Goal: Task Accomplishment & Management: Manage account settings

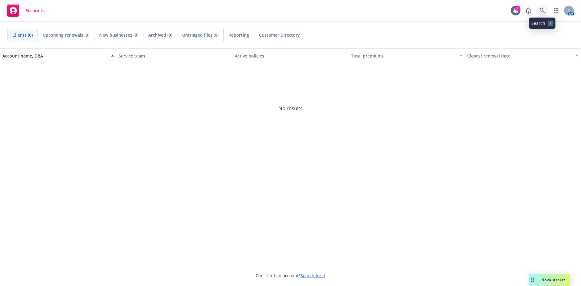
click at [542, 12] on icon at bounding box center [541, 10] width 5 height 5
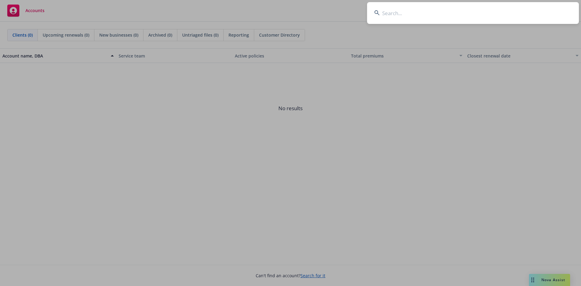
click at [459, 12] on input at bounding box center [473, 13] width 212 height 22
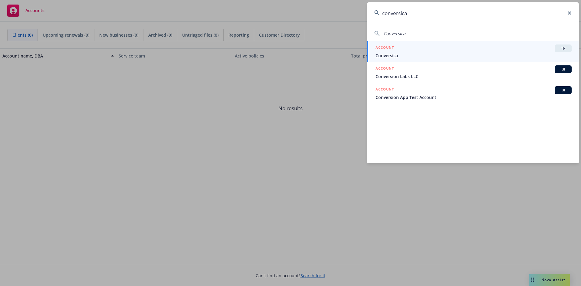
type input "conversica"
click at [561, 47] on span "TR" at bounding box center [563, 48] width 12 height 5
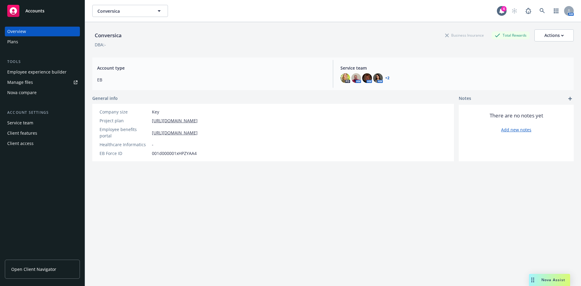
click at [44, 84] on link "Manage files" at bounding box center [42, 82] width 75 height 10
click at [536, 10] on link at bounding box center [542, 11] width 12 height 12
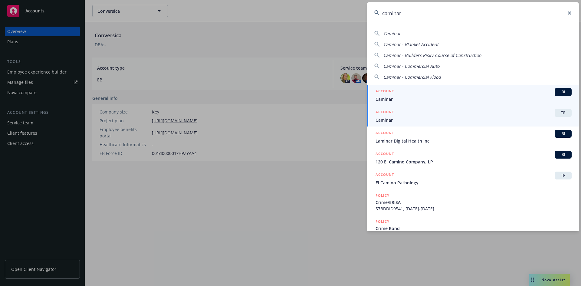
type input "caminar"
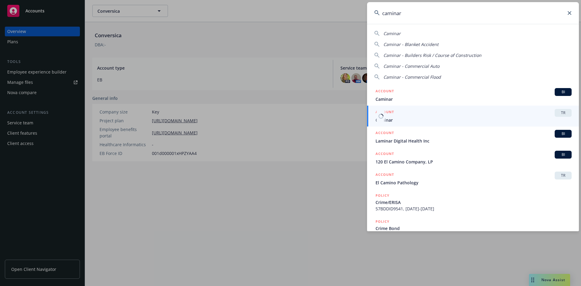
click at [564, 112] on span "TR" at bounding box center [563, 112] width 12 height 5
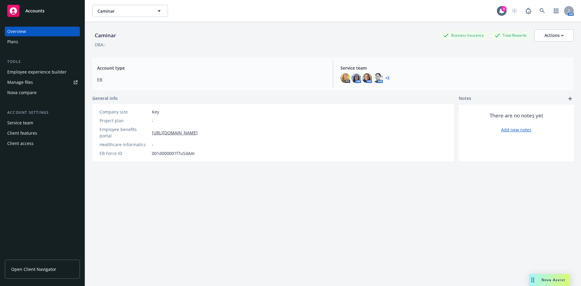
click at [21, 80] on div "Manage files" at bounding box center [20, 82] width 26 height 10
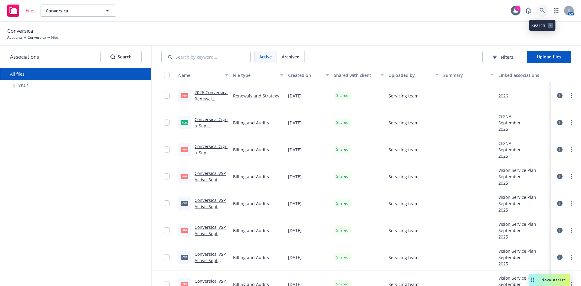
click at [545, 12] on icon at bounding box center [541, 10] width 5 height 5
click at [543, 57] on span "Upload files" at bounding box center [549, 57] width 25 height 6
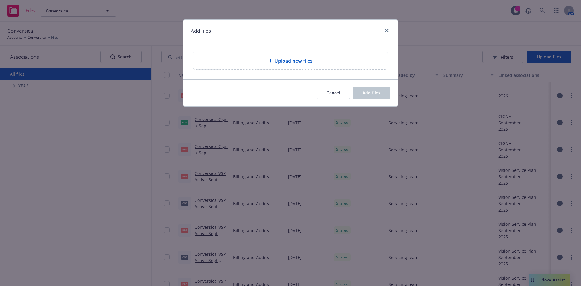
click at [278, 64] on span "Upload new files" at bounding box center [293, 60] width 38 height 7
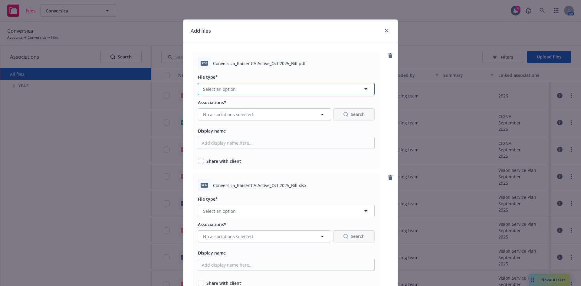
click at [259, 90] on button "Select an option" at bounding box center [286, 89] width 177 height 12
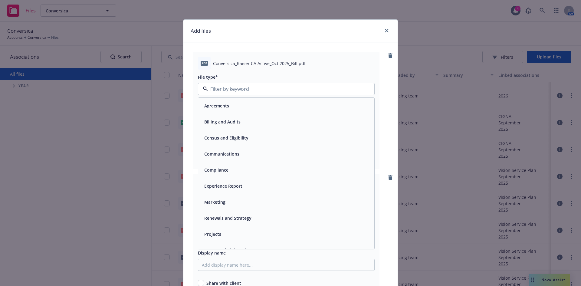
click at [226, 121] on span "Billing and Audits" at bounding box center [222, 122] width 36 height 6
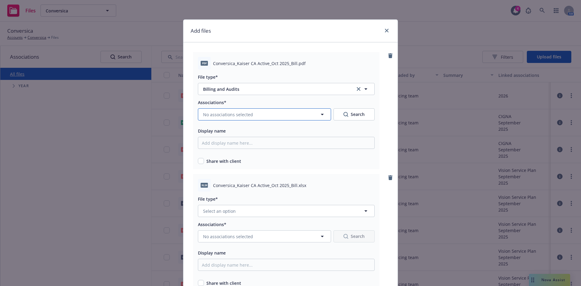
click at [234, 112] on span "No associations selected" at bounding box center [228, 114] width 50 height 6
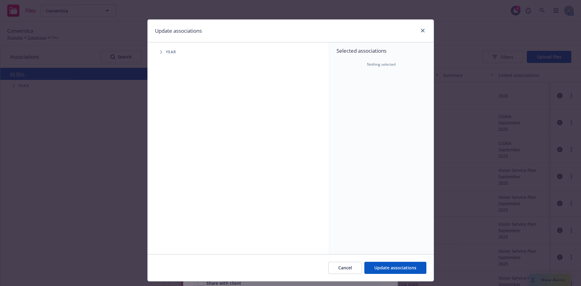
click at [160, 52] on icon "Tree Example" at bounding box center [161, 52] width 2 height 4
click at [167, 133] on span "Tree Example" at bounding box center [169, 135] width 10 height 10
click at [175, 147] on icon "Tree Example" at bounding box center [176, 148] width 2 height 4
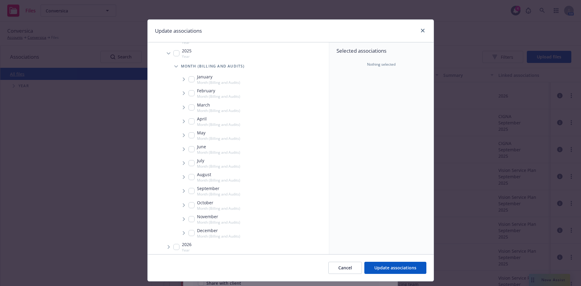
scroll to position [85, 0]
click at [179, 201] on span "Tree Example" at bounding box center [184, 202] width 10 height 10
checkbox input "true"
click at [189, 205] on span "Tree Example" at bounding box center [191, 203] width 10 height 10
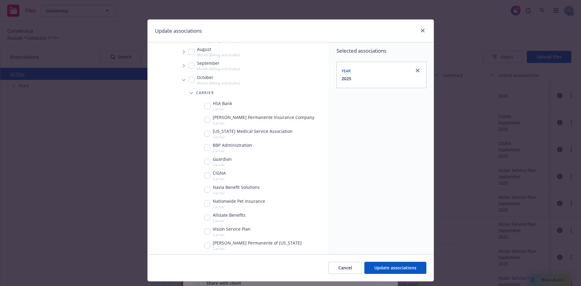
scroll to position [204, 0]
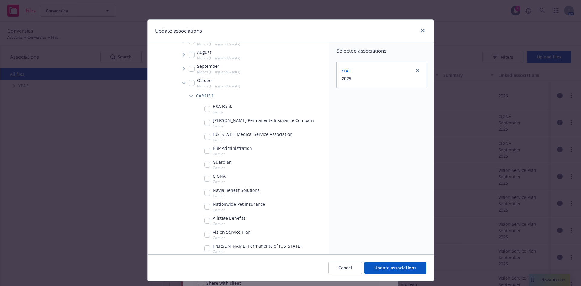
click at [205, 123] on input "Tree Example" at bounding box center [207, 123] width 6 height 6
checkbox input "true"
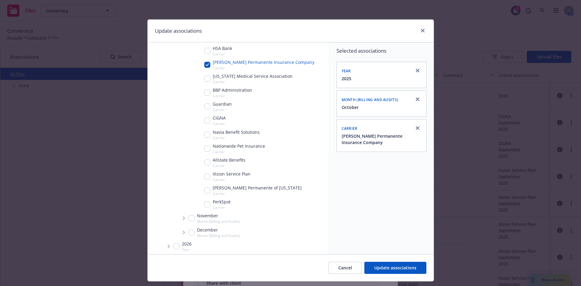
scroll to position [264, 0]
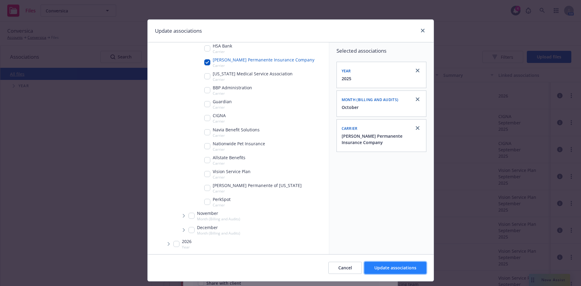
click at [394, 265] on span "Update associations" at bounding box center [395, 268] width 42 height 6
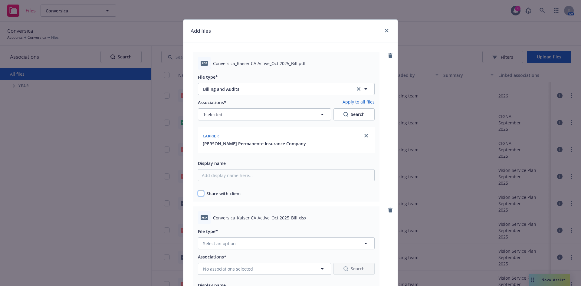
click at [201, 195] on input "checkbox" at bounding box center [201, 193] width 6 height 6
checkbox input "true"
click at [355, 102] on link "Apply to all files" at bounding box center [358, 102] width 32 height 7
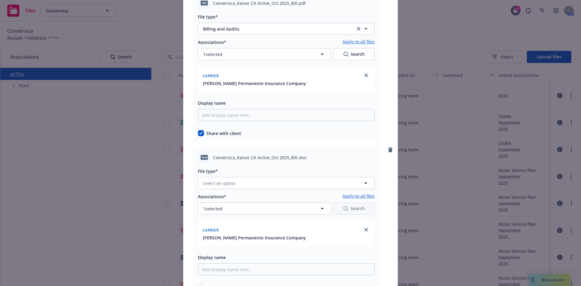
scroll to position [61, 0]
click at [239, 183] on button "Select an option" at bounding box center [286, 183] width 177 height 12
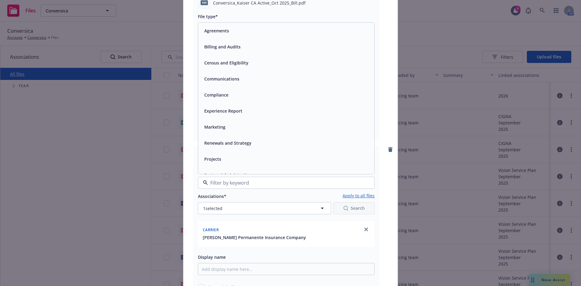
click at [225, 51] on div "Billing and Audits" at bounding box center [222, 46] width 40 height 9
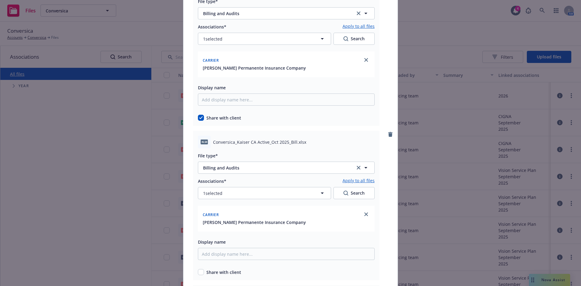
scroll to position [91, 0]
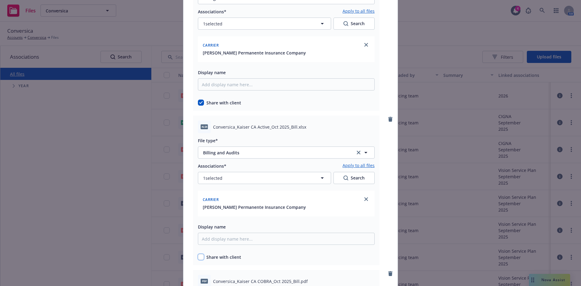
click at [199, 260] on input "checkbox" at bounding box center [201, 257] width 6 height 6
checkbox input "true"
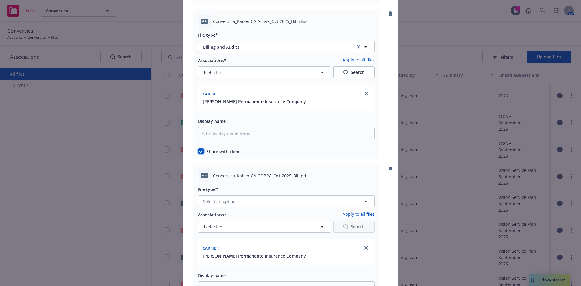
scroll to position [212, 0]
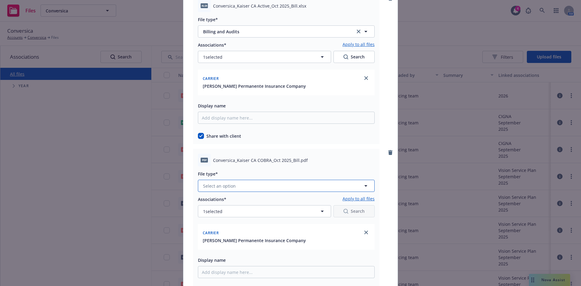
click at [246, 188] on button "Select an option" at bounding box center [286, 186] width 177 height 12
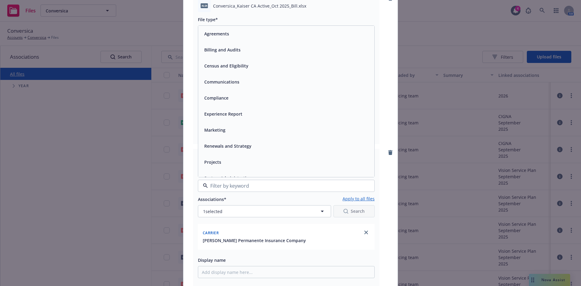
click at [227, 54] on div "Billing and Audits" at bounding box center [222, 49] width 40 height 9
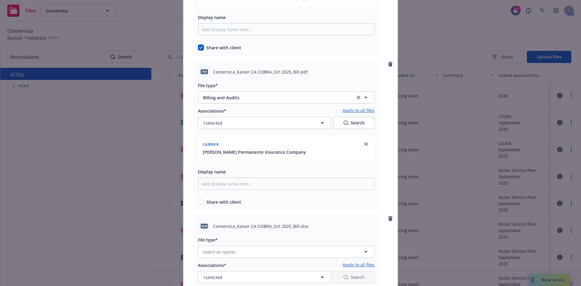
scroll to position [303, 0]
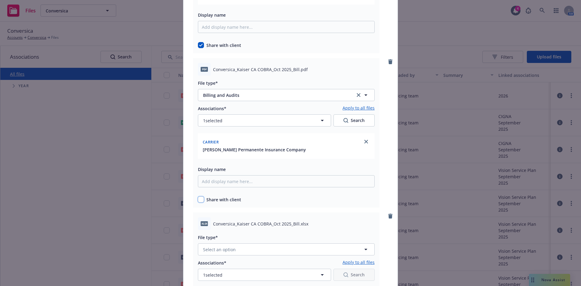
click at [201, 199] on input "checkbox" at bounding box center [201, 199] width 6 height 6
checkbox input "true"
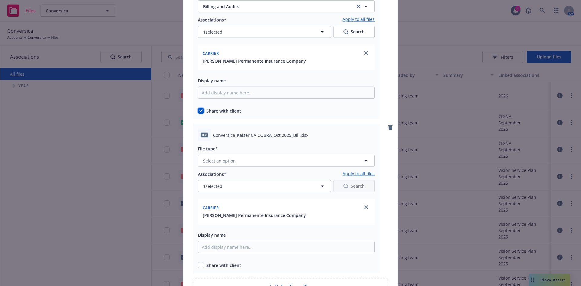
scroll to position [393, 0]
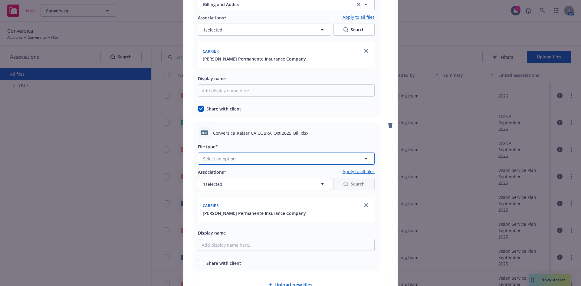
click at [248, 158] on button "Select an option" at bounding box center [286, 158] width 177 height 12
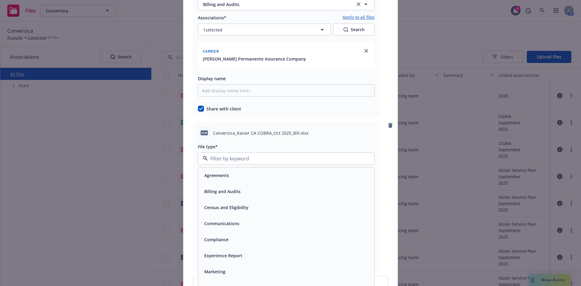
click at [221, 193] on span "Billing and Audits" at bounding box center [222, 191] width 36 height 6
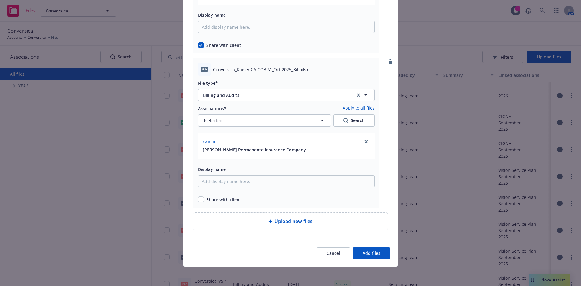
scroll to position [457, 0]
click at [199, 199] on input "checkbox" at bounding box center [201, 199] width 6 height 6
checkbox input "true"
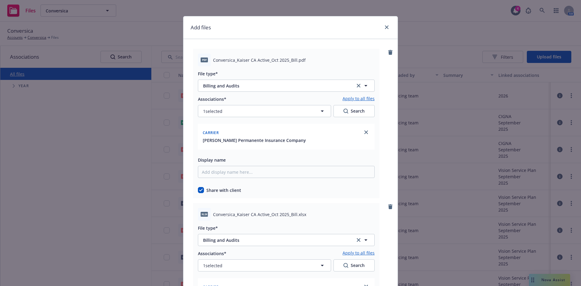
scroll to position [0, 0]
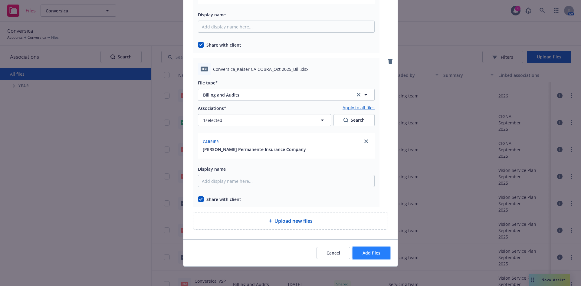
click at [363, 255] on span "Add files" at bounding box center [371, 253] width 18 height 6
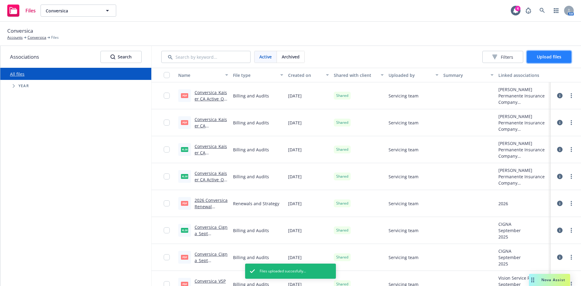
click at [542, 58] on span "Upload files" at bounding box center [549, 57] width 25 height 6
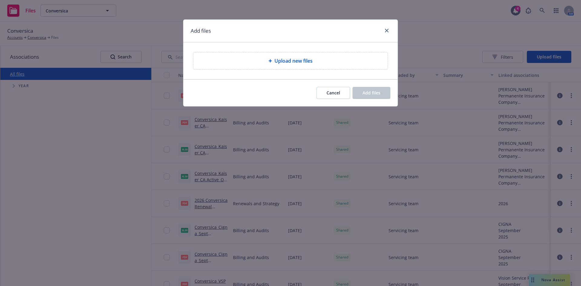
click at [330, 55] on div "Upload new files" at bounding box center [290, 60] width 194 height 17
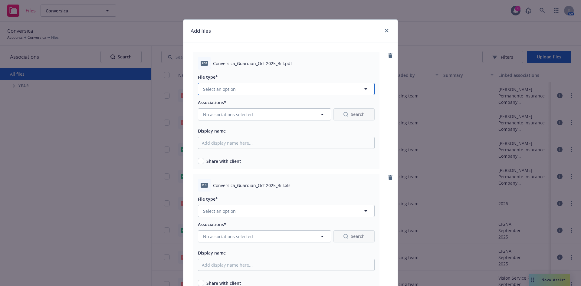
click at [241, 89] on button "Select an option" at bounding box center [286, 89] width 177 height 12
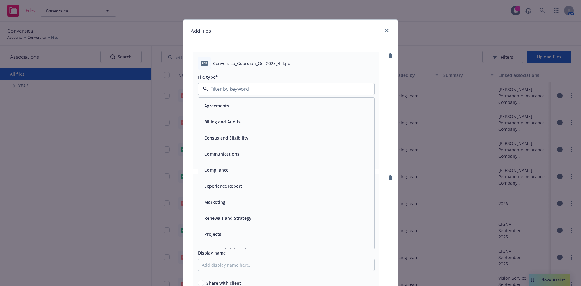
click at [222, 116] on div "Billing and Audits" at bounding box center [286, 122] width 176 height 16
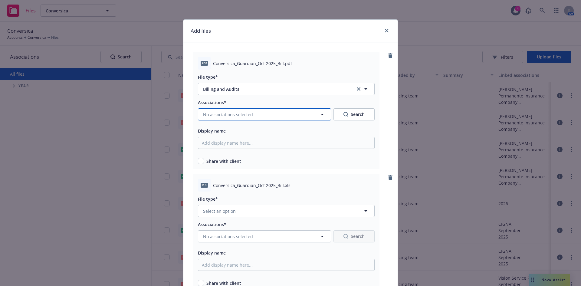
click at [225, 113] on span "No associations selected" at bounding box center [228, 114] width 50 height 6
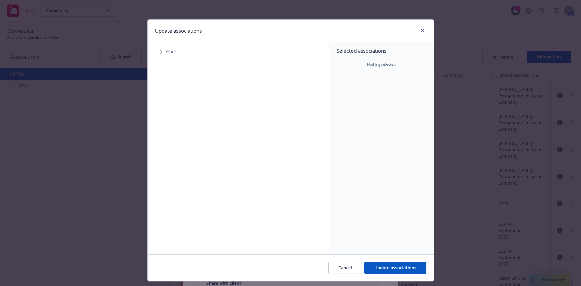
click at [160, 53] on icon "Tree Example" at bounding box center [161, 52] width 2 height 4
click at [166, 133] on span "Tree Example" at bounding box center [169, 135] width 10 height 10
click at [171, 148] on span "Tree Example" at bounding box center [176, 148] width 10 height 10
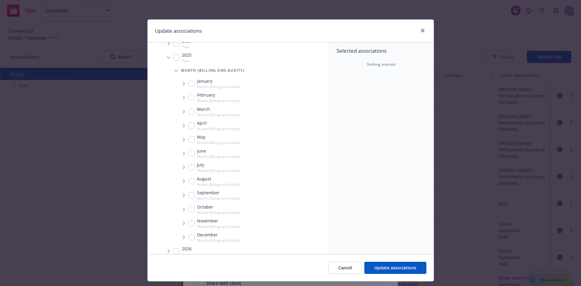
scroll to position [85, 0]
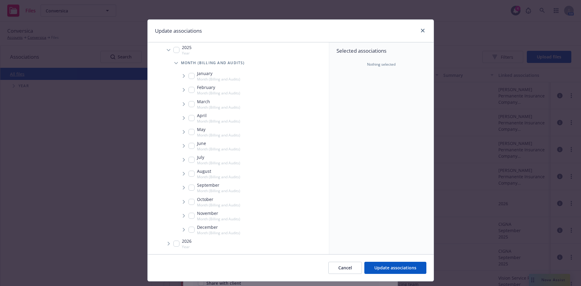
click at [183, 203] on icon "Tree Example" at bounding box center [184, 202] width 2 height 4
checkbox input "true"
click at [190, 202] on icon "Tree Example" at bounding box center [191, 203] width 2 height 4
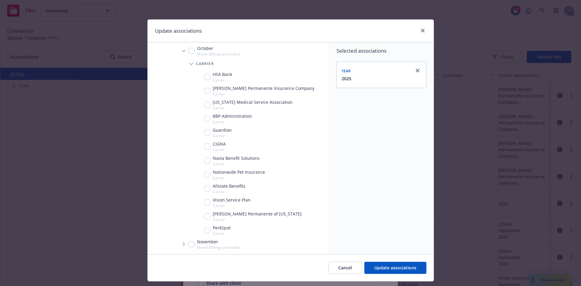
scroll to position [264, 0]
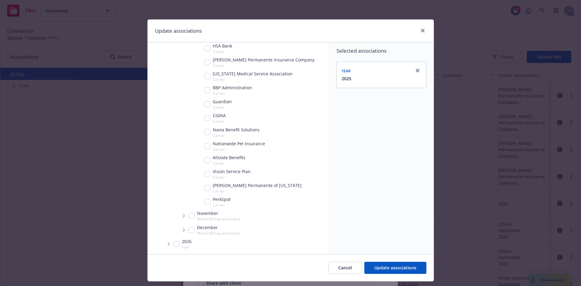
click at [204, 186] on input "Tree Example" at bounding box center [207, 188] width 6 height 6
checkbox input "true"
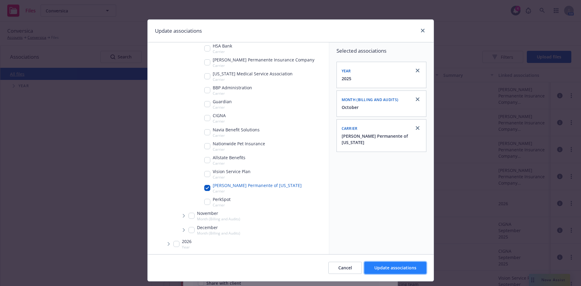
click at [383, 266] on span "Update associations" at bounding box center [395, 268] width 42 height 6
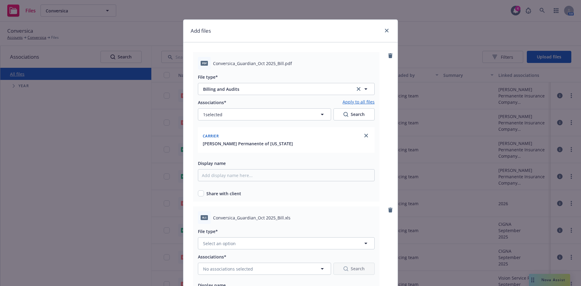
click at [203, 191] on div "Share with client" at bounding box center [286, 193] width 177 height 6
click at [201, 195] on input "checkbox" at bounding box center [201, 193] width 6 height 6
checkbox input "true"
click at [363, 101] on link "Apply to all files" at bounding box center [358, 102] width 32 height 7
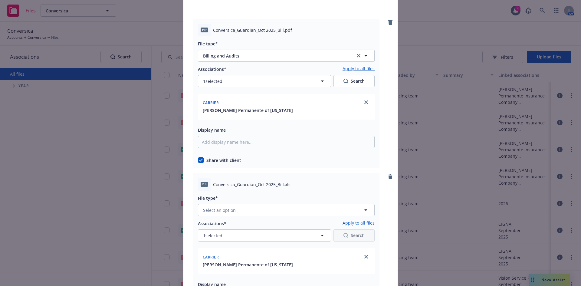
scroll to position [91, 0]
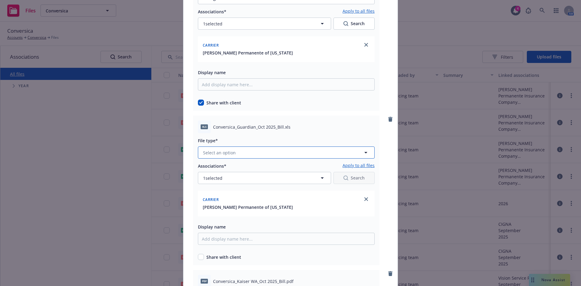
click at [240, 155] on button "Select an option" at bounding box center [286, 152] width 177 height 12
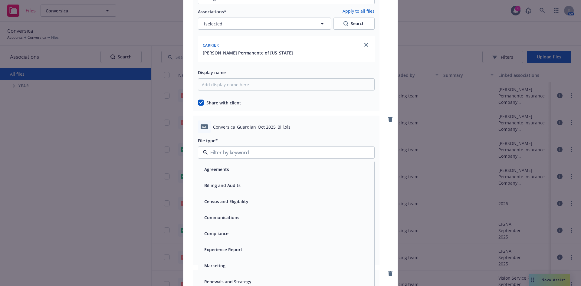
click at [224, 178] on div "Billing and Audits" at bounding box center [286, 185] width 176 height 16
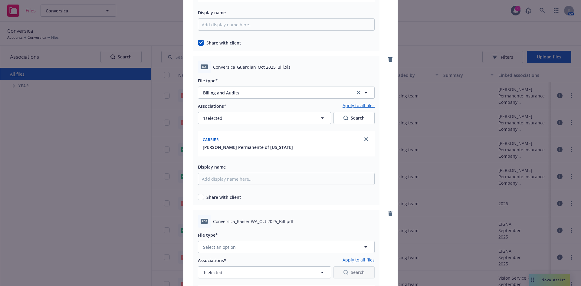
scroll to position [151, 0]
click at [203, 194] on div "Share with client" at bounding box center [286, 196] width 177 height 6
click at [198, 197] on input "checkbox" at bounding box center [201, 196] width 6 height 6
checkbox input "true"
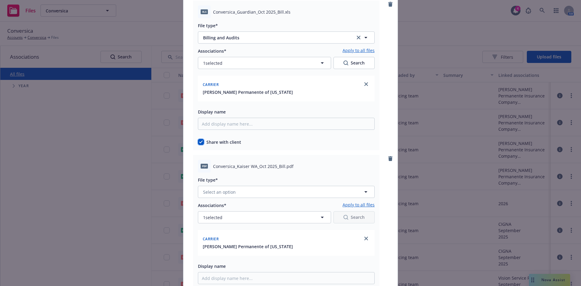
scroll to position [212, 0]
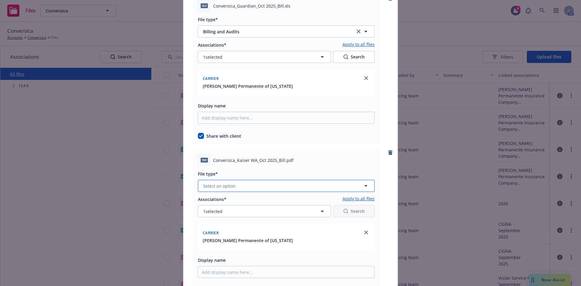
click at [249, 182] on button "Select an option" at bounding box center [286, 186] width 177 height 12
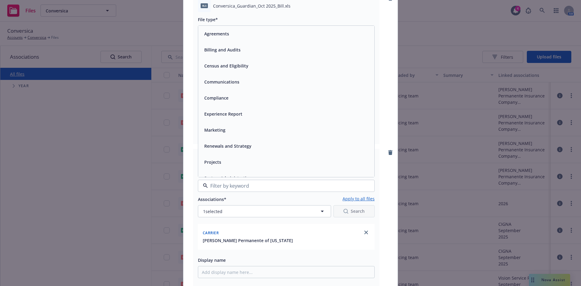
click at [236, 51] on span "Billing and Audits" at bounding box center [222, 50] width 36 height 6
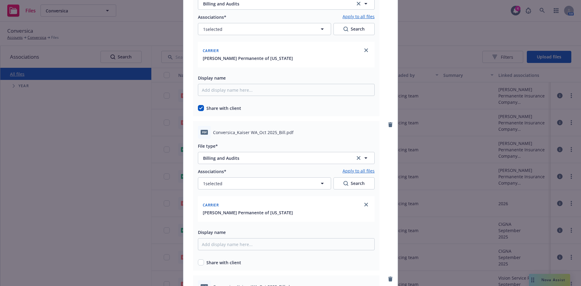
scroll to position [272, 0]
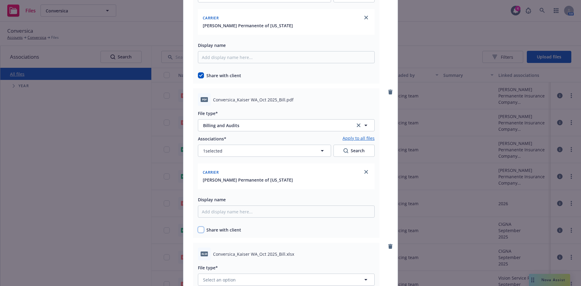
click at [198, 228] on input "checkbox" at bounding box center [201, 230] width 6 height 6
checkbox input "true"
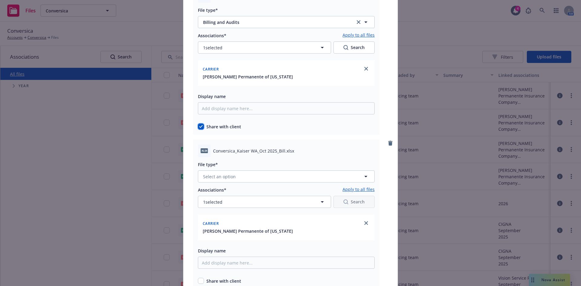
scroll to position [393, 0]
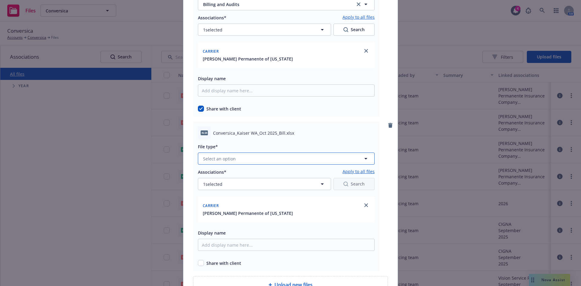
click at [242, 157] on button "Select an option" at bounding box center [286, 158] width 177 height 12
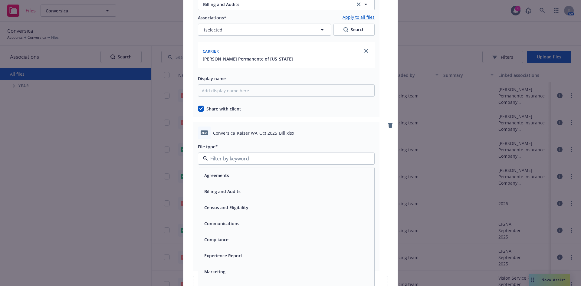
click at [221, 188] on div "Billing and Audits" at bounding box center [222, 191] width 40 height 9
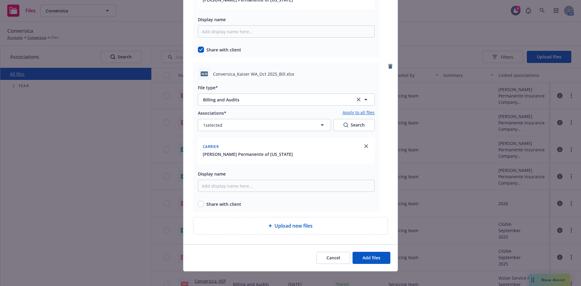
scroll to position [457, 0]
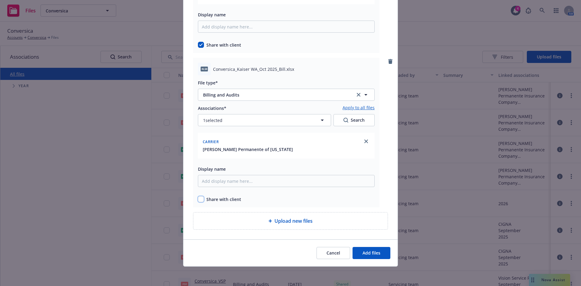
click at [200, 200] on input "checkbox" at bounding box center [201, 199] width 6 height 6
checkbox input "true"
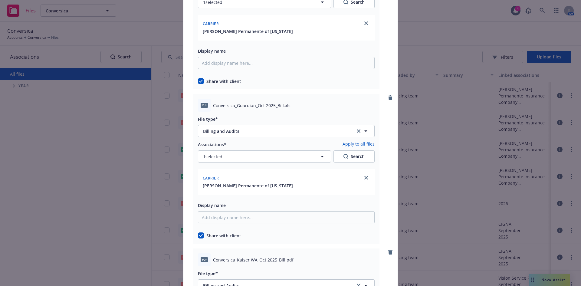
scroll to position [94, 0]
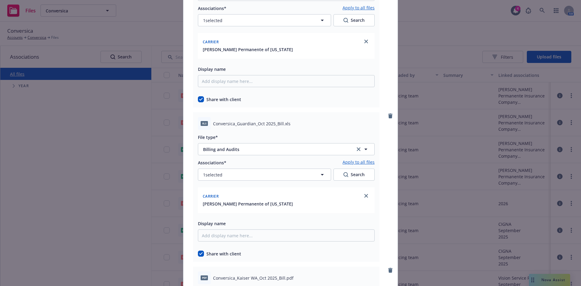
click at [292, 195] on div "Carrier" at bounding box center [285, 196] width 169 height 10
click at [362, 193] on link "close" at bounding box center [365, 195] width 7 height 7
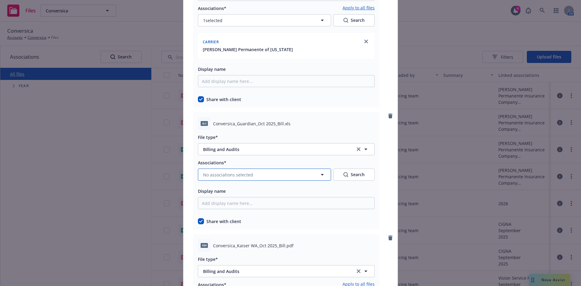
click at [299, 170] on button "No associations selected" at bounding box center [264, 175] width 133 height 12
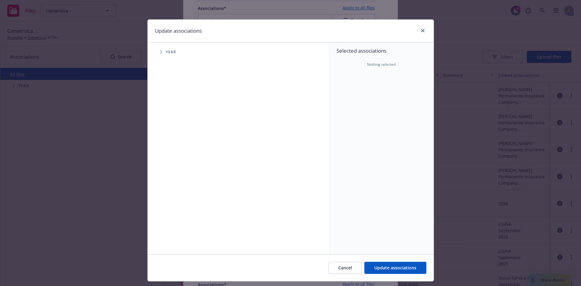
click at [157, 53] on span "Tree Example" at bounding box center [161, 52] width 10 height 10
click at [164, 133] on span "Tree Example" at bounding box center [169, 135] width 10 height 10
click at [171, 147] on span "Tree Example" at bounding box center [176, 148] width 10 height 10
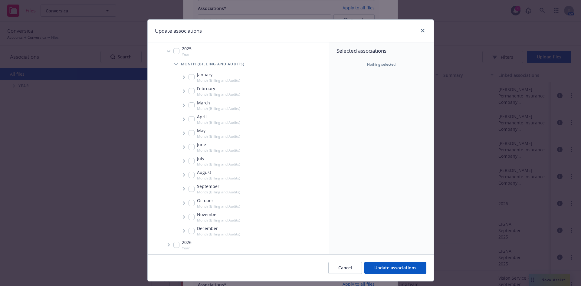
scroll to position [85, 0]
click at [182, 200] on span "Tree Example" at bounding box center [184, 202] width 10 height 10
checkbox input "true"
click at [190, 215] on icon "Tree Example" at bounding box center [191, 215] width 2 height 4
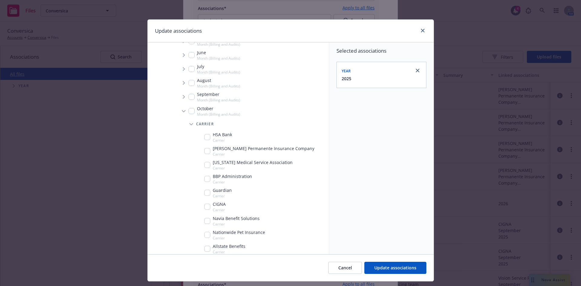
scroll to position [236, 0]
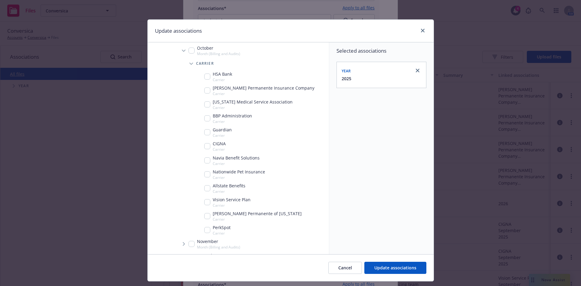
click at [204, 132] on input "Tree Example" at bounding box center [207, 132] width 6 height 6
checkbox input "true"
click at [391, 268] on span "Update associations" at bounding box center [395, 268] width 42 height 6
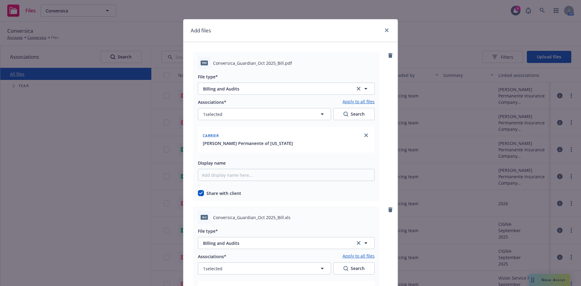
scroll to position [0, 0]
click at [366, 134] on link "close" at bounding box center [365, 135] width 7 height 7
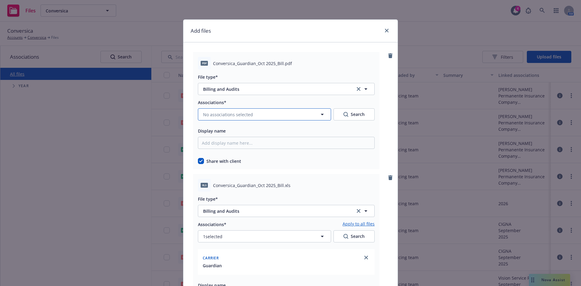
click at [322, 113] on icon "button" at bounding box center [322, 114] width 7 height 7
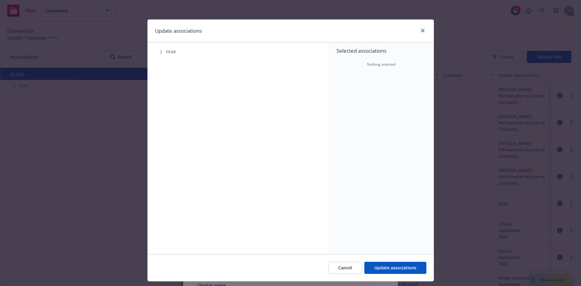
click at [157, 49] on span "Tree Example" at bounding box center [161, 52] width 10 height 10
click at [164, 130] on span "Tree Example" at bounding box center [169, 135] width 10 height 10
click at [172, 145] on span "Tree Example" at bounding box center [176, 148] width 10 height 10
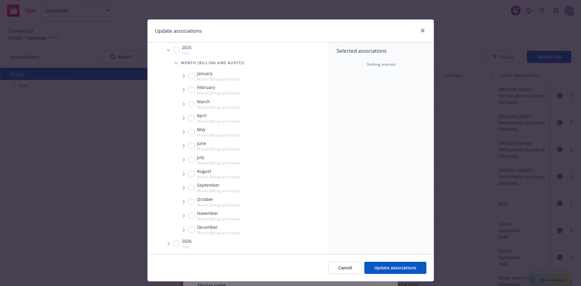
click at [180, 200] on span "Tree Example" at bounding box center [184, 202] width 10 height 10
checkbox input "true"
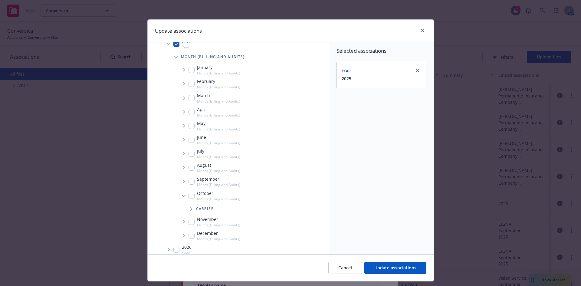
scroll to position [97, 0]
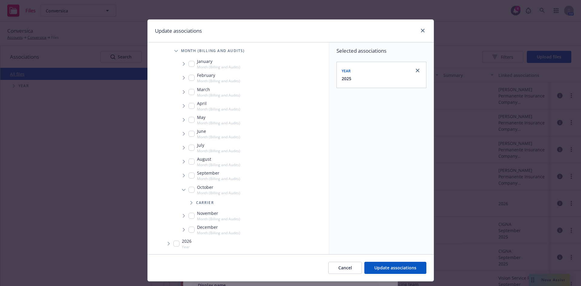
click at [190, 199] on span "Tree Example" at bounding box center [191, 203] width 10 height 10
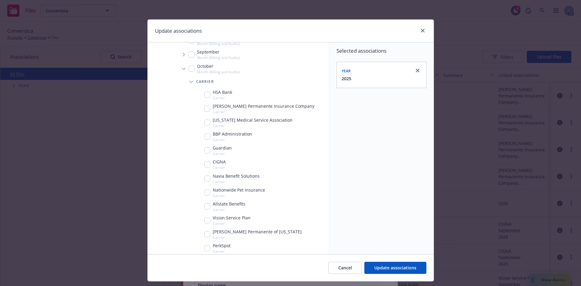
click at [204, 150] on input "Tree Example" at bounding box center [207, 150] width 6 height 6
checkbox input "true"
click at [384, 265] on span "Update associations" at bounding box center [395, 268] width 42 height 6
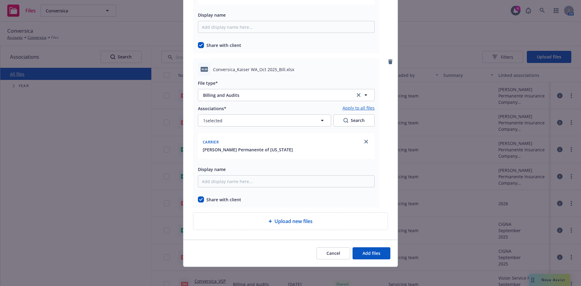
scroll to position [457, 0]
click at [373, 252] on span "Add files" at bounding box center [371, 253] width 18 height 6
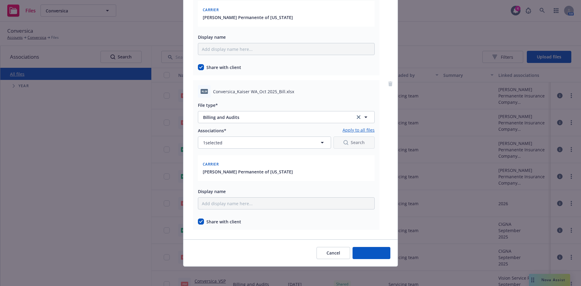
scroll to position [435, 0]
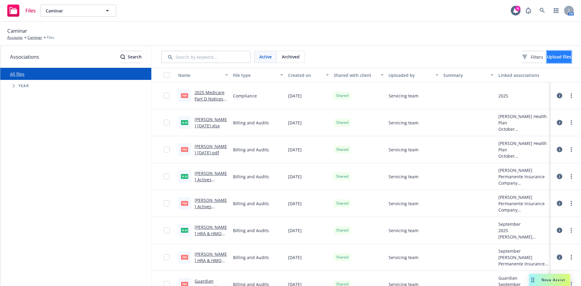
click at [547, 52] on button "Upload files" at bounding box center [559, 57] width 25 height 12
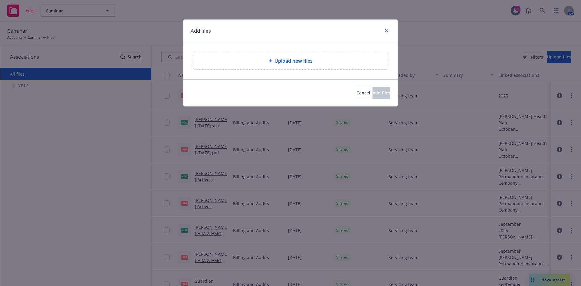
click at [286, 63] on span "Upload new files" at bounding box center [293, 60] width 38 height 7
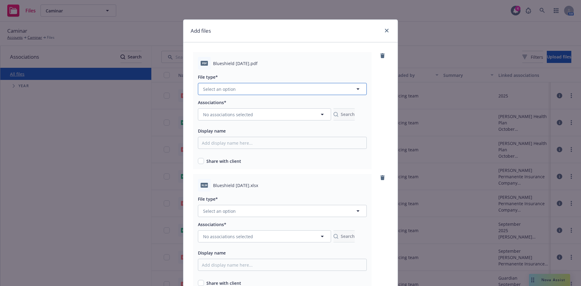
click at [305, 88] on button "Select an option" at bounding box center [282, 89] width 169 height 12
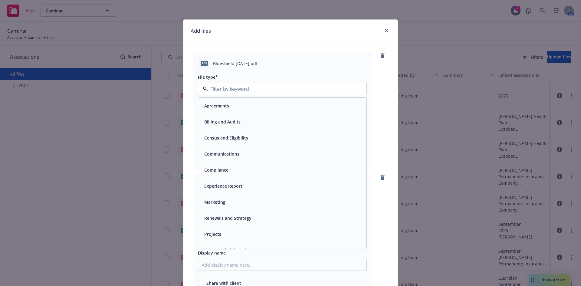
click at [218, 118] on div "Billing and Audits" at bounding box center [222, 121] width 40 height 9
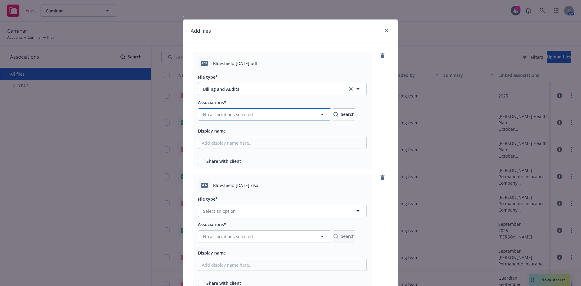
click at [228, 110] on button "No associations selected" at bounding box center [264, 114] width 133 height 12
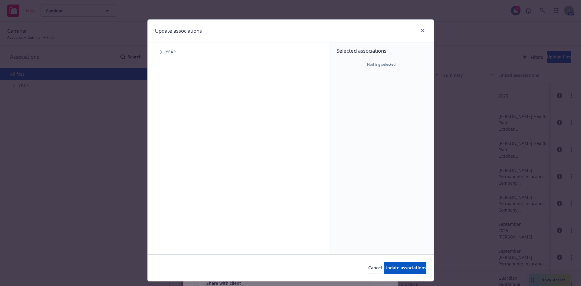
click at [157, 49] on span "Tree Example" at bounding box center [161, 52] width 10 height 10
click at [165, 134] on span "Tree Example" at bounding box center [169, 135] width 10 height 10
click at [172, 147] on span "Tree Example" at bounding box center [176, 148] width 10 height 10
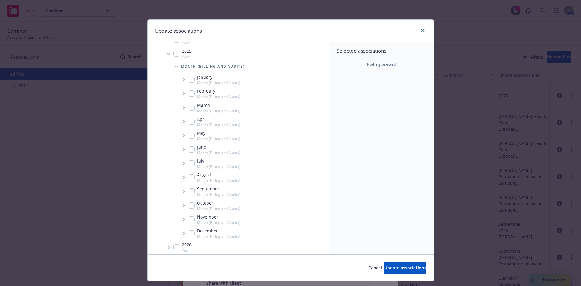
scroll to position [85, 0]
click at [183, 203] on icon "Tree Example" at bounding box center [184, 202] width 2 height 4
checkbox input "true"
click at [189, 200] on span "Tree Example" at bounding box center [191, 203] width 10 height 10
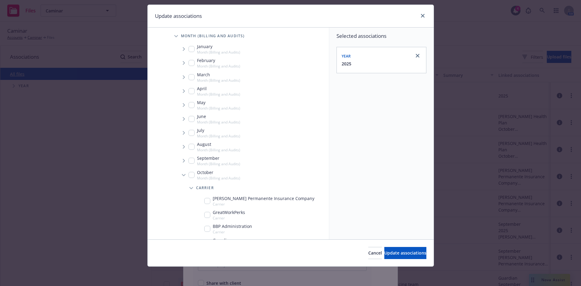
scroll to position [158, 0]
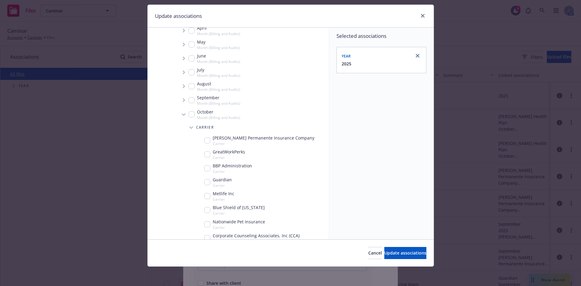
click at [206, 142] on input "Tree Example" at bounding box center [207, 140] width 6 height 6
checkbox input "true"
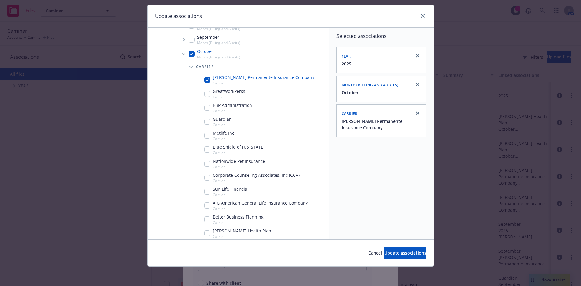
scroll to position [248, 0]
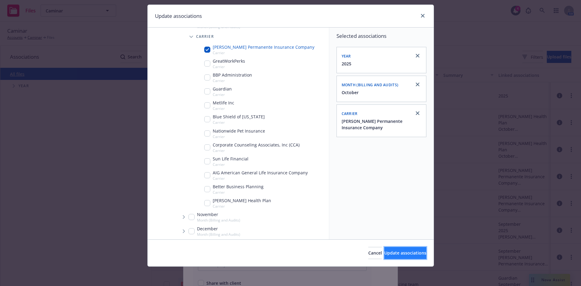
click at [384, 254] on span "Update associations" at bounding box center [405, 253] width 42 height 6
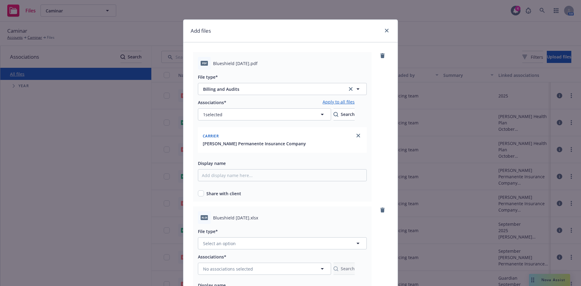
click at [348, 100] on link "Apply to all files" at bounding box center [338, 102] width 32 height 7
click at [200, 194] on input "checkbox" at bounding box center [201, 193] width 6 height 6
checkbox input "true"
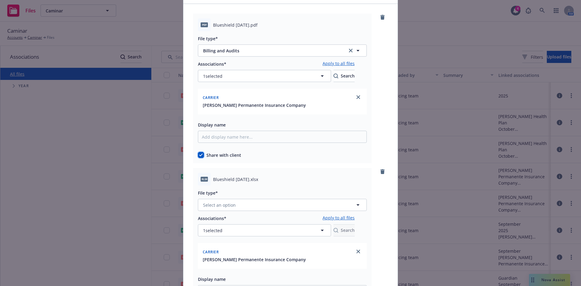
scroll to position [30, 0]
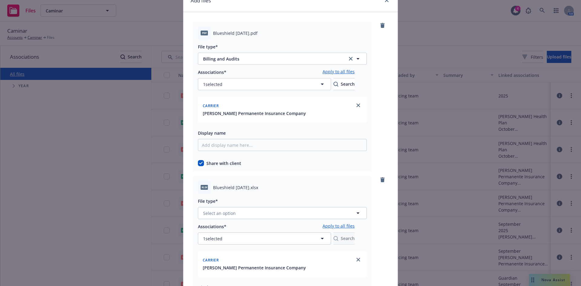
click at [305, 107] on div "Carrier" at bounding box center [282, 105] width 162 height 10
click at [306, 84] on button "1 selected" at bounding box center [264, 84] width 133 height 12
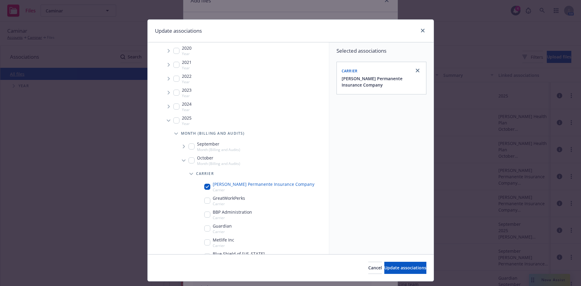
scroll to position [61, 0]
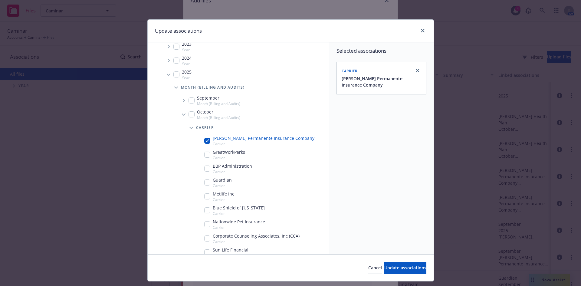
click at [205, 141] on input "Tree Example" at bounding box center [207, 141] width 6 height 6
checkbox input "false"
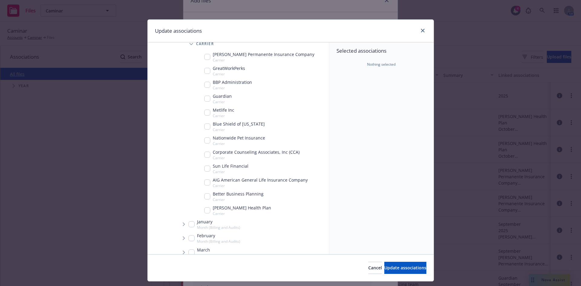
scroll to position [151, 0]
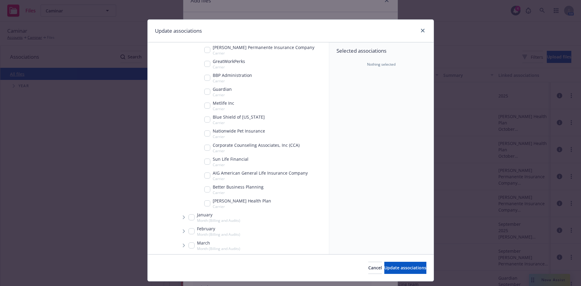
click at [204, 117] on input "Tree Example" at bounding box center [207, 119] width 6 height 6
checkbox input "true"
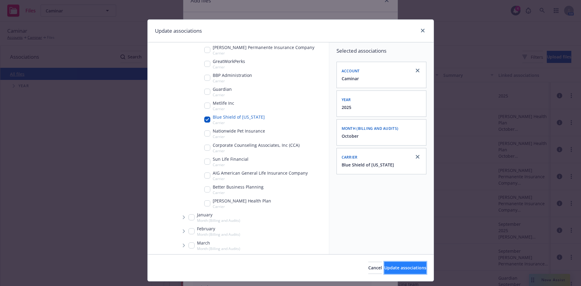
click at [388, 267] on span "Update associations" at bounding box center [405, 268] width 42 height 6
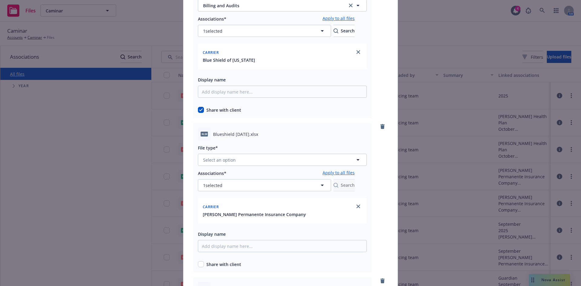
scroll to position [91, 0]
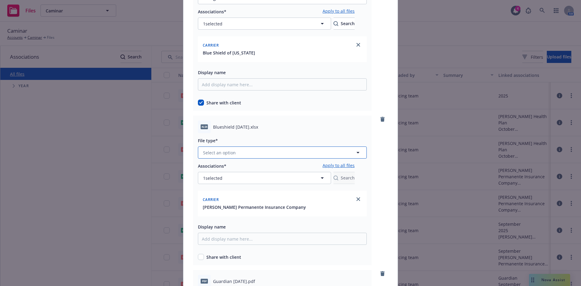
click at [232, 149] on span "Select an option" at bounding box center [219, 152] width 33 height 6
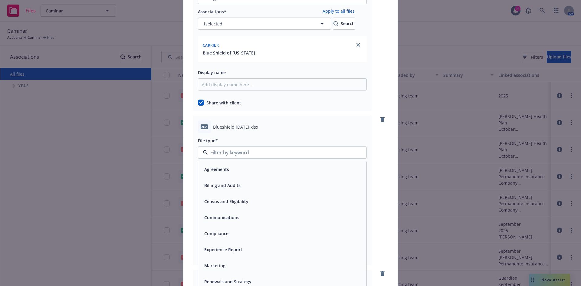
click at [217, 185] on span "Billing and Audits" at bounding box center [222, 185] width 36 height 6
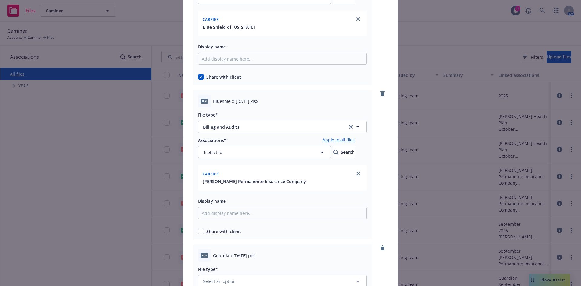
scroll to position [151, 0]
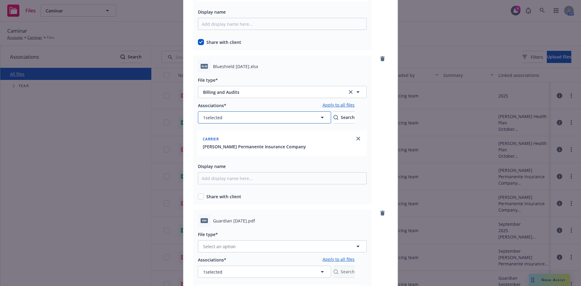
click at [320, 122] on button "1 selected" at bounding box center [264, 117] width 133 height 12
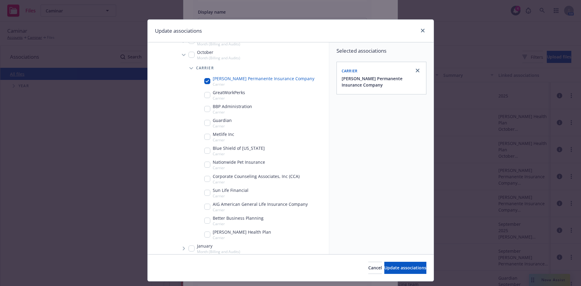
scroll to position [121, 0]
click at [204, 82] on input "Tree Example" at bounding box center [207, 80] width 6 height 6
checkbox input "false"
click at [206, 149] on input "Tree Example" at bounding box center [207, 150] width 6 height 6
checkbox input "true"
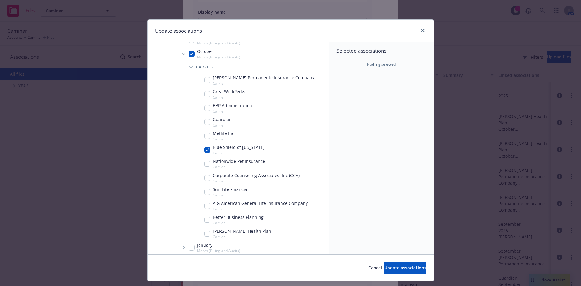
checkbox input "true"
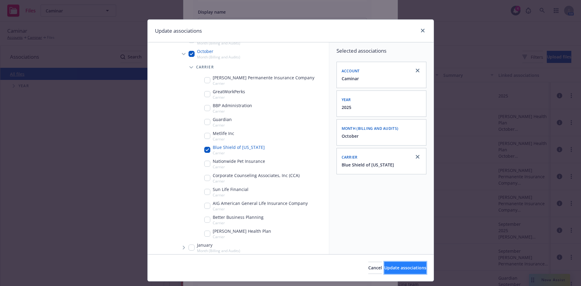
click at [394, 267] on span "Update associations" at bounding box center [405, 268] width 42 height 6
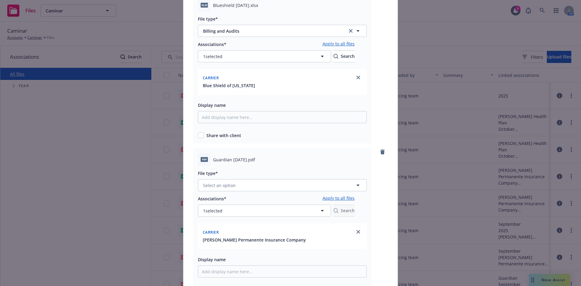
scroll to position [212, 0]
click at [201, 137] on input "checkbox" at bounding box center [201, 136] width 6 height 6
checkbox input "true"
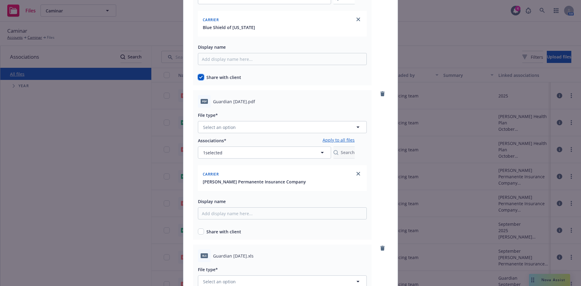
scroll to position [272, 0]
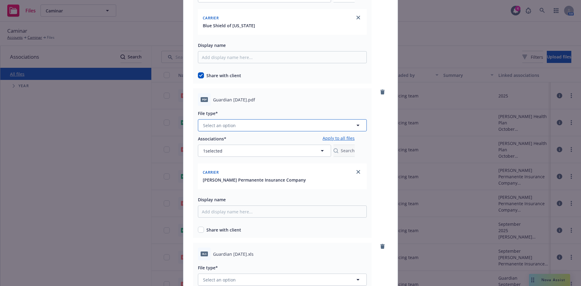
click at [211, 126] on span "Select an option" at bounding box center [219, 125] width 33 height 6
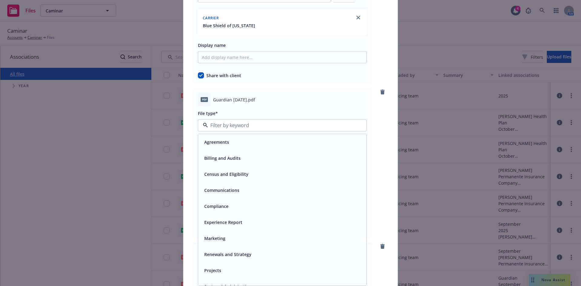
click at [208, 152] on div "Billing and Audits" at bounding box center [282, 158] width 168 height 16
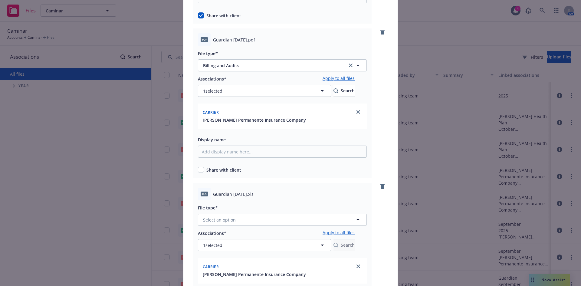
scroll to position [333, 0]
click at [202, 170] on div "Share with client" at bounding box center [282, 169] width 169 height 6
click at [201, 169] on input "checkbox" at bounding box center [201, 169] width 6 height 6
checkbox input "true"
click at [257, 88] on button "1 selected" at bounding box center [264, 90] width 133 height 12
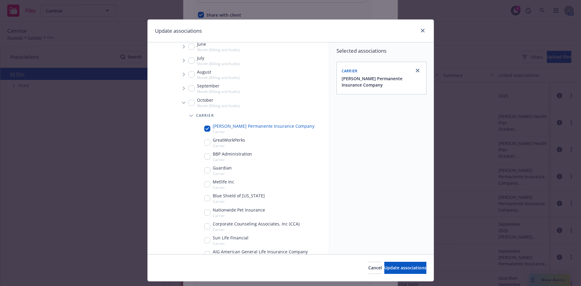
scroll to position [212, 0]
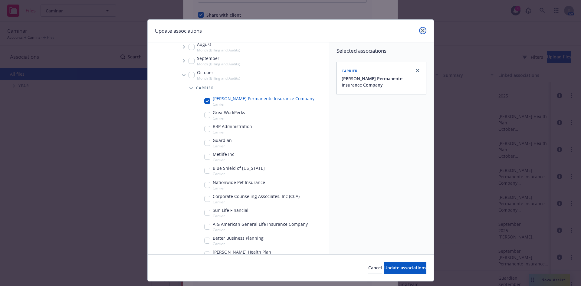
click at [422, 33] on link "close" at bounding box center [422, 30] width 7 height 7
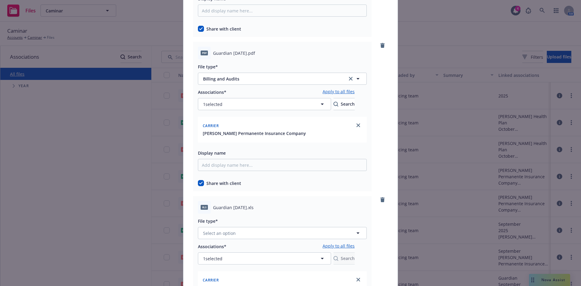
scroll to position [333, 0]
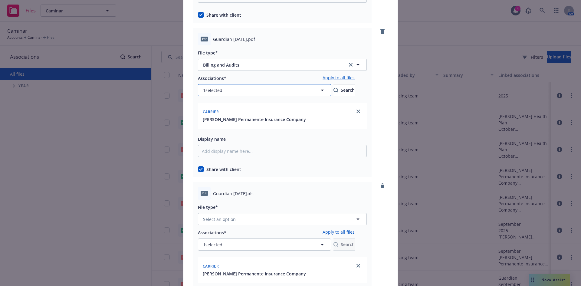
click at [301, 85] on button "1 selected" at bounding box center [264, 90] width 133 height 12
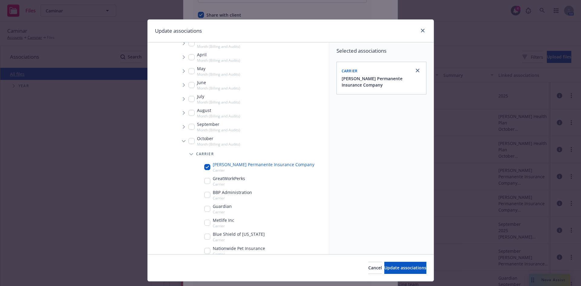
scroll to position [151, 0]
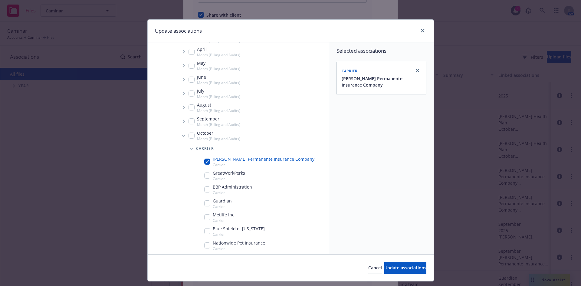
click at [208, 160] on div "[PERSON_NAME] Permanente Insurance Company Carrier" at bounding box center [259, 161] width 110 height 11
checkbox input "false"
click at [205, 203] on input "Tree Example" at bounding box center [207, 203] width 6 height 6
checkbox input "true"
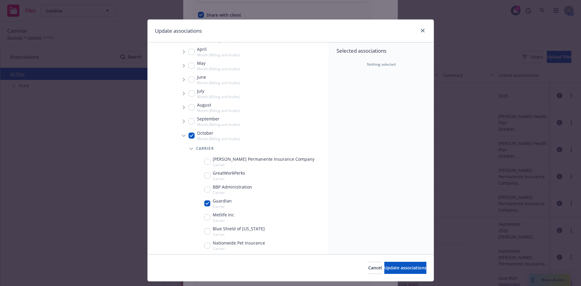
checkbox input "true"
click at [384, 270] on span "Update associations" at bounding box center [405, 268] width 42 height 6
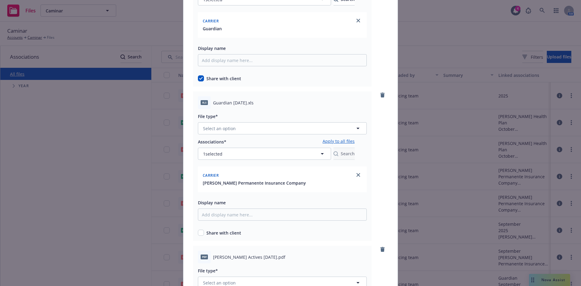
scroll to position [454, 0]
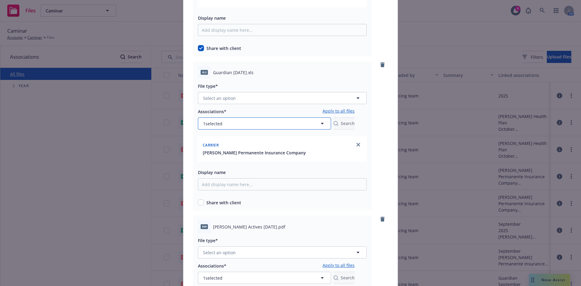
click at [269, 125] on button "1 selected" at bounding box center [264, 123] width 133 height 12
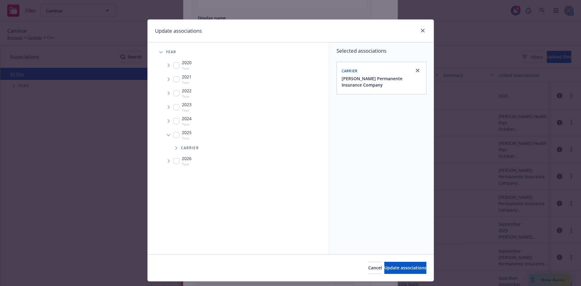
click at [175, 146] on icon "Tree Example" at bounding box center [176, 148] width 2 height 4
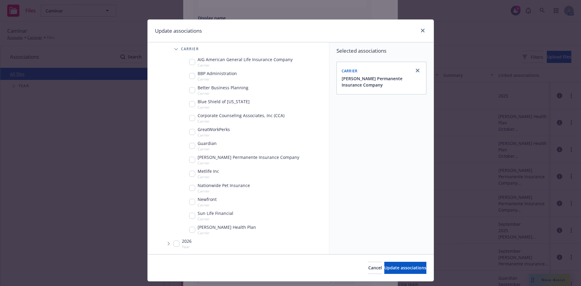
scroll to position [8, 0]
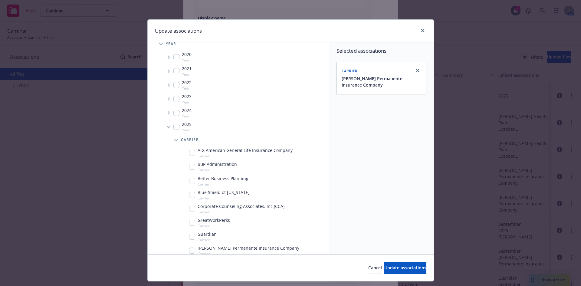
click at [417, 31] on div at bounding box center [422, 31] width 10 height 8
click at [421, 31] on icon "close" at bounding box center [423, 31] width 4 height 4
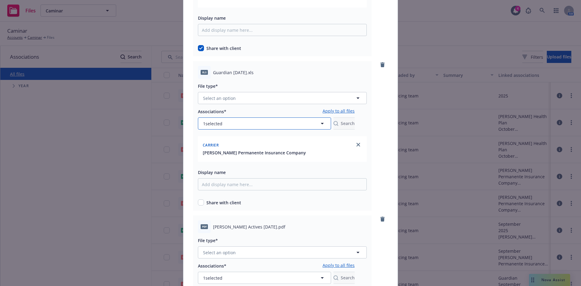
click at [278, 124] on button "1 selected" at bounding box center [264, 123] width 133 height 12
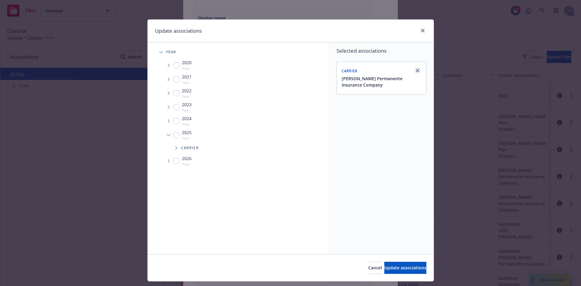
click at [414, 70] on link "close" at bounding box center [417, 70] width 7 height 7
click at [421, 29] on icon "close" at bounding box center [423, 31] width 4 height 4
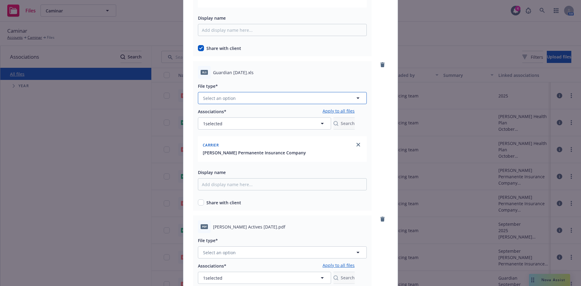
click at [287, 101] on button "Select an option" at bounding box center [282, 98] width 169 height 12
click at [223, 125] on div "Billing and Audits" at bounding box center [282, 131] width 168 height 16
click at [232, 122] on button "1 selected" at bounding box center [264, 123] width 133 height 12
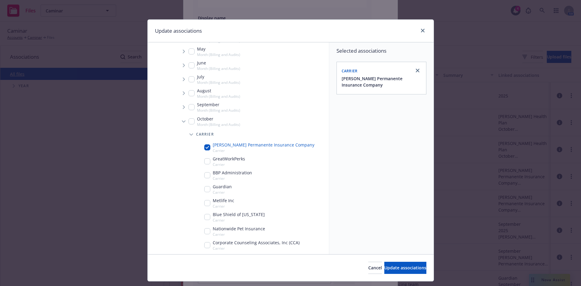
scroll to position [182, 0]
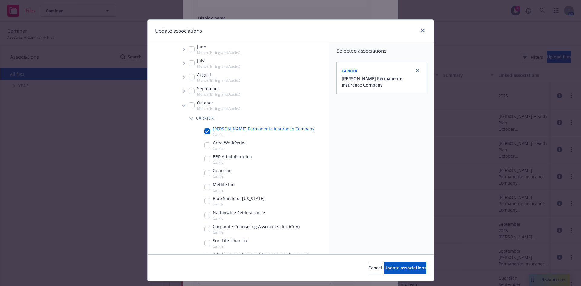
click at [205, 129] on input "Tree Example" at bounding box center [207, 131] width 6 height 6
checkbox input "false"
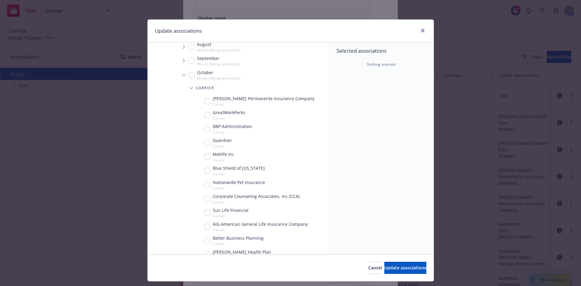
click at [208, 142] on input "Tree Example" at bounding box center [207, 143] width 6 height 6
checkbox input "true"
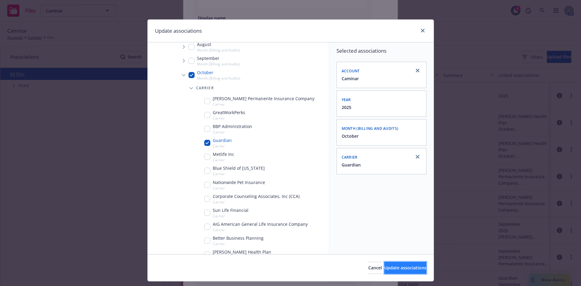
click at [384, 265] on span "Update associations" at bounding box center [405, 268] width 42 height 6
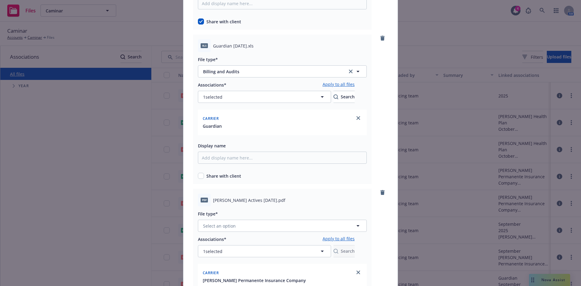
scroll to position [484, 0]
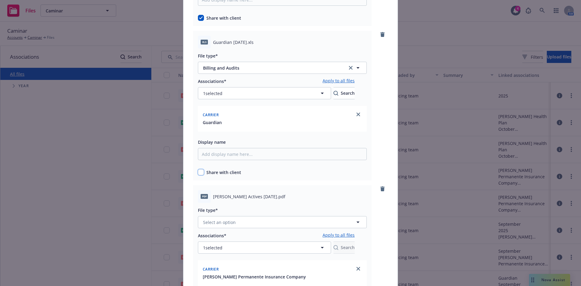
click at [199, 174] on input "checkbox" at bounding box center [201, 172] width 6 height 6
checkbox input "true"
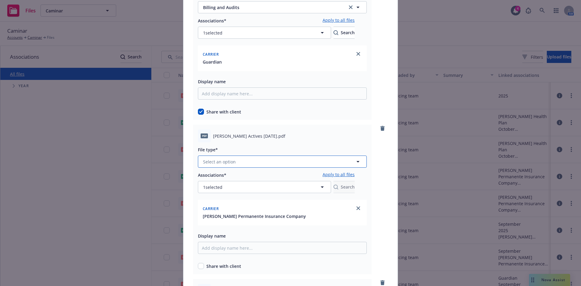
click at [224, 159] on span "Select an option" at bounding box center [219, 162] width 33 height 6
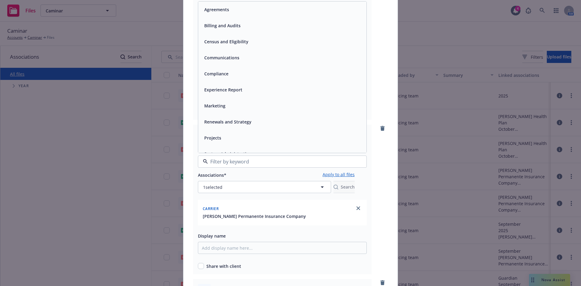
click at [226, 27] on span "Billing and Audits" at bounding box center [222, 25] width 36 height 6
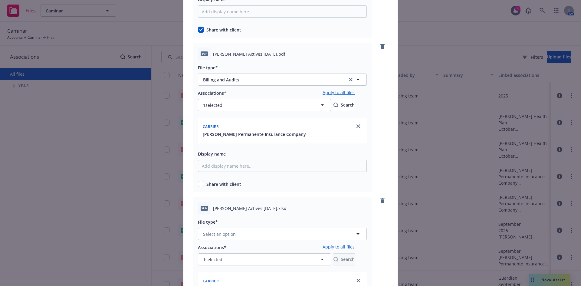
scroll to position [635, 0]
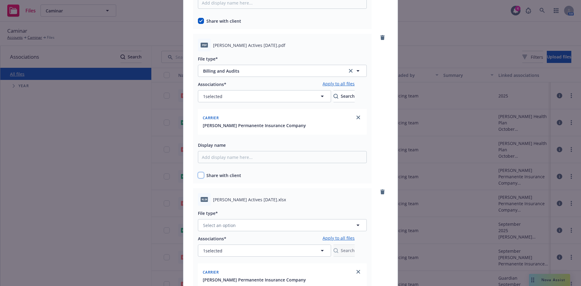
click at [199, 176] on input "checkbox" at bounding box center [201, 175] width 6 height 6
checkbox input "true"
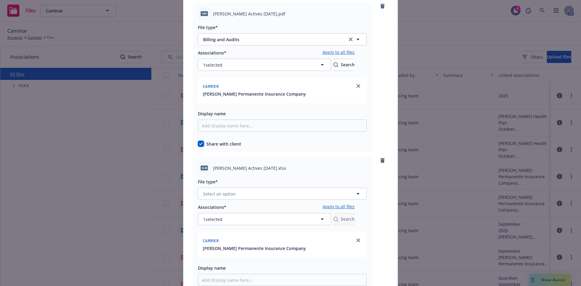
scroll to position [696, 0]
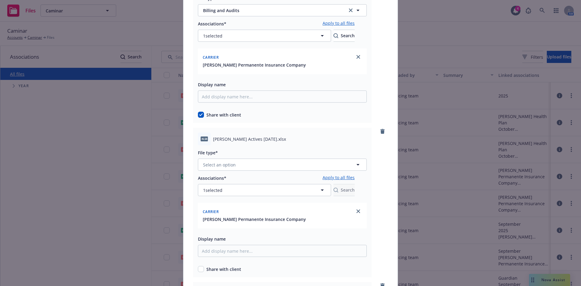
click at [227, 157] on div "File type* Select an option" at bounding box center [282, 160] width 169 height 22
click at [224, 166] on span "Select an option" at bounding box center [219, 165] width 33 height 6
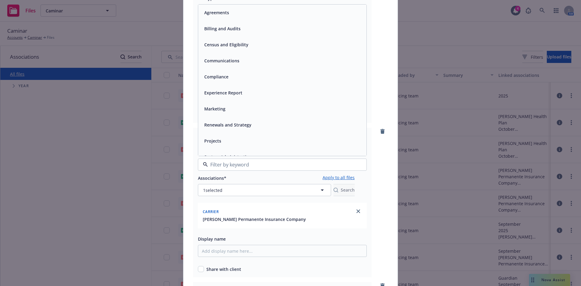
click at [234, 30] on span "Billing and Audits" at bounding box center [222, 28] width 36 height 6
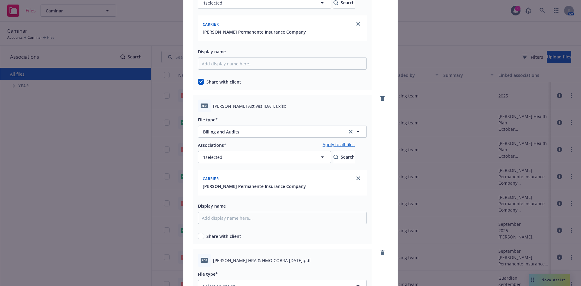
scroll to position [756, 0]
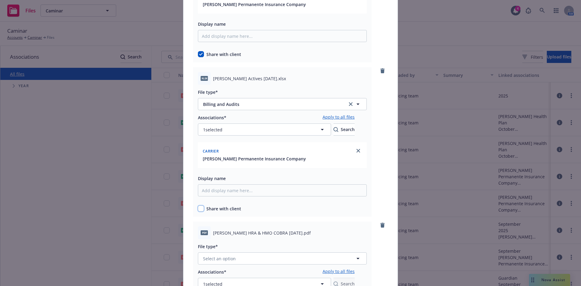
click at [198, 211] on input "checkbox" at bounding box center [201, 208] width 6 height 6
checkbox input "true"
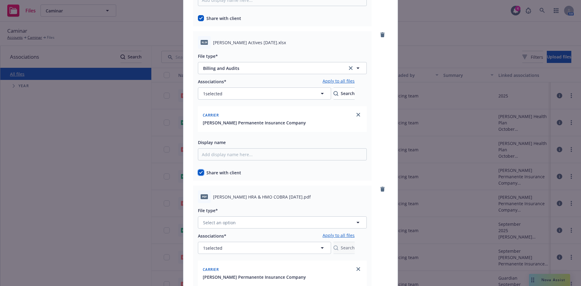
scroll to position [847, 0]
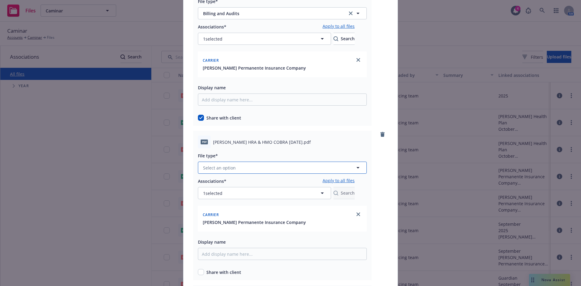
click at [253, 167] on button "Select an option" at bounding box center [282, 168] width 169 height 12
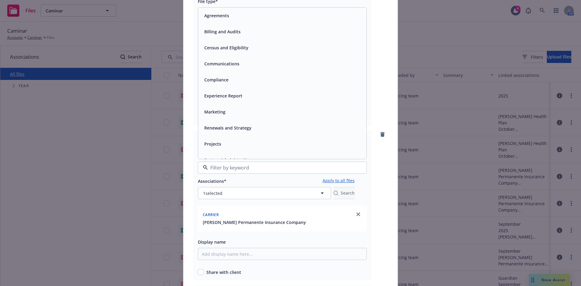
click at [223, 35] on div "Billing and Audits" at bounding box center [222, 31] width 40 height 9
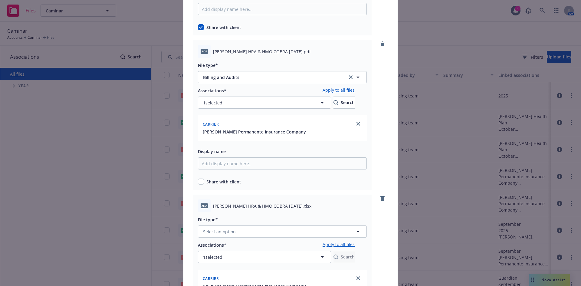
scroll to position [938, 0]
click at [200, 181] on input "checkbox" at bounding box center [201, 181] width 6 height 6
checkbox input "true"
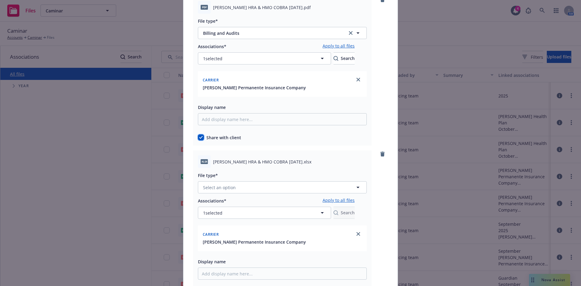
scroll to position [1029, 0]
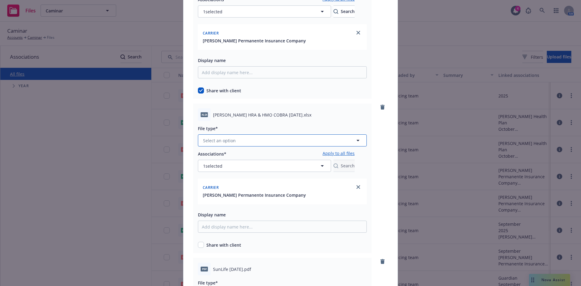
click at [234, 135] on button "Select an option" at bounding box center [282, 140] width 169 height 12
click at [222, 172] on span "Billing and Audits" at bounding box center [222, 173] width 36 height 6
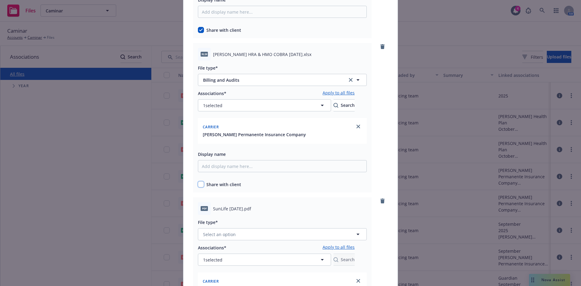
click at [201, 185] on input "checkbox" at bounding box center [201, 184] width 6 height 6
checkbox input "true"
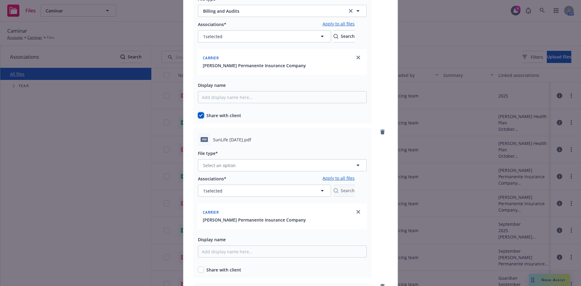
scroll to position [1180, 0]
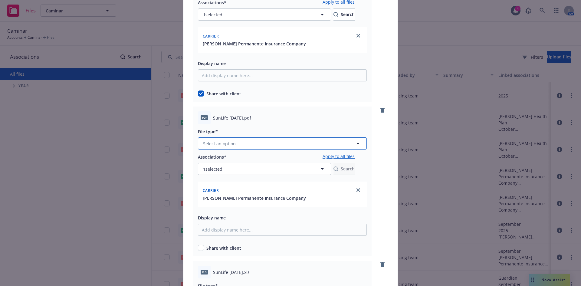
click at [236, 145] on button "Select an option" at bounding box center [282, 143] width 169 height 12
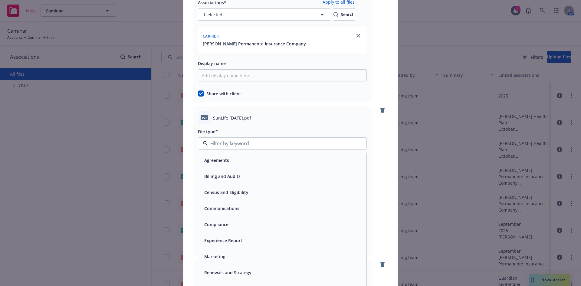
click at [215, 173] on span "Billing and Audits" at bounding box center [222, 176] width 36 height 6
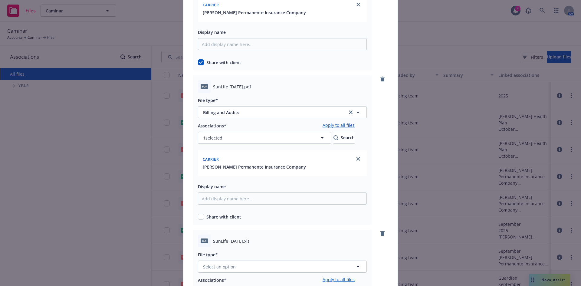
scroll to position [1271, 0]
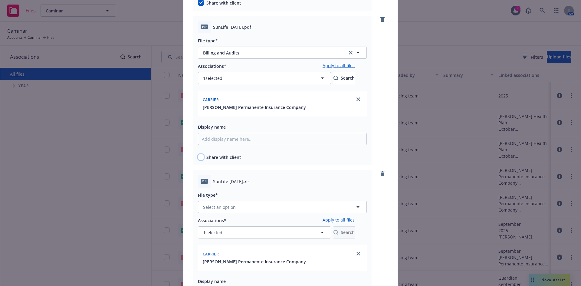
click at [199, 156] on input "checkbox" at bounding box center [201, 157] width 6 height 6
checkbox input "true"
click at [319, 74] on icon "button" at bounding box center [322, 77] width 7 height 7
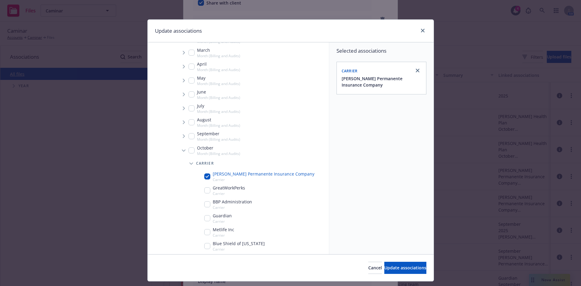
scroll to position [151, 0]
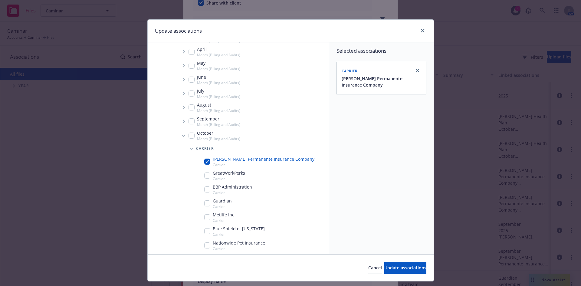
click at [204, 159] on input "Tree Example" at bounding box center [207, 162] width 6 height 6
checkbox input "false"
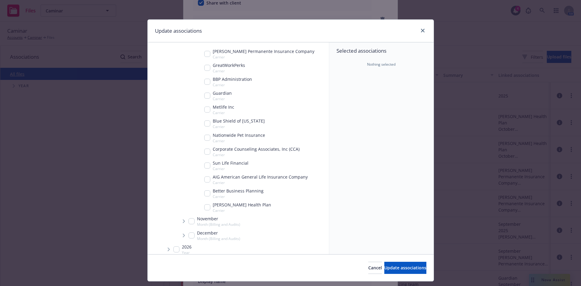
scroll to position [264, 0]
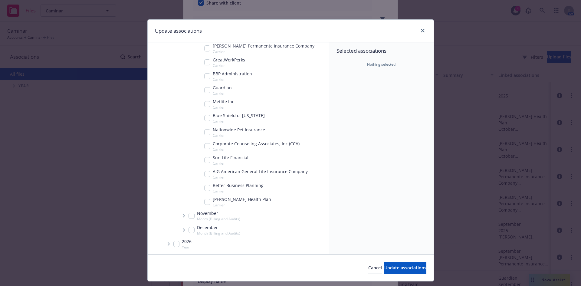
click at [205, 161] on input "Tree Example" at bounding box center [207, 160] width 6 height 6
checkbox input "true"
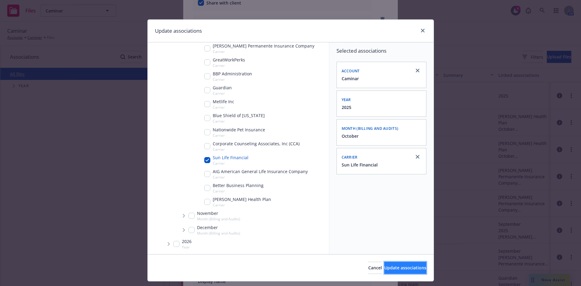
click at [384, 262] on button "Update associations" at bounding box center [405, 268] width 42 height 12
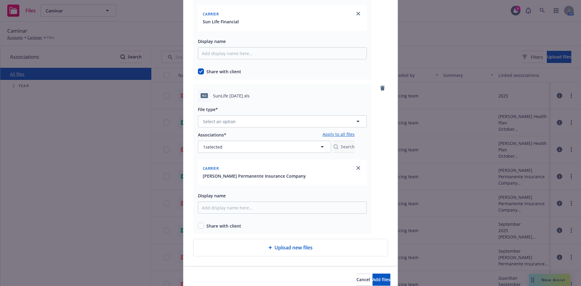
scroll to position [1361, 0]
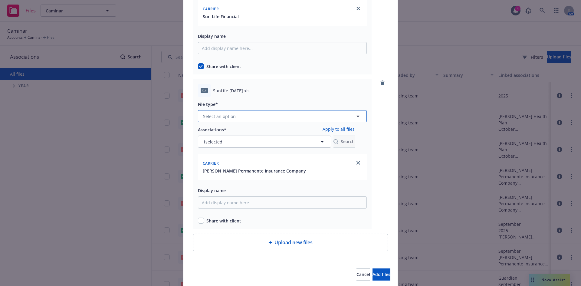
click at [218, 116] on span "Select an option" at bounding box center [219, 116] width 33 height 6
click at [213, 144] on div "Billing and Audits" at bounding box center [282, 149] width 168 height 16
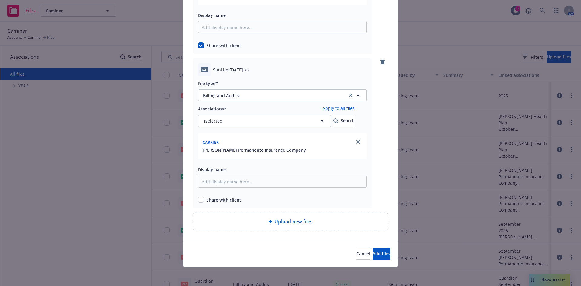
scroll to position [1383, 0]
click at [198, 198] on input "checkbox" at bounding box center [201, 199] width 6 height 6
checkbox input "true"
click at [227, 118] on button "1 selected" at bounding box center [264, 120] width 133 height 12
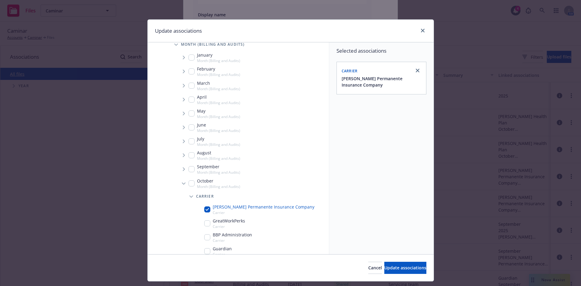
scroll to position [212, 0]
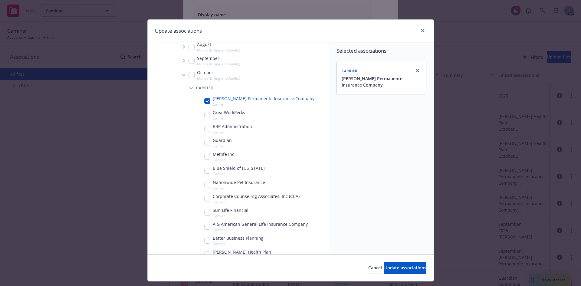
click at [205, 97] on div "[PERSON_NAME] Permanente Insurance Company Carrier" at bounding box center [259, 100] width 110 height 11
checkbox input "false"
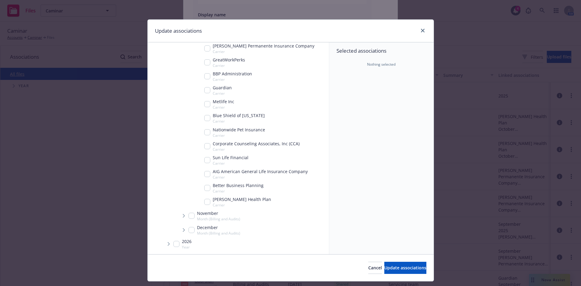
click at [206, 161] on input "Tree Example" at bounding box center [207, 160] width 6 height 6
checkbox input "true"
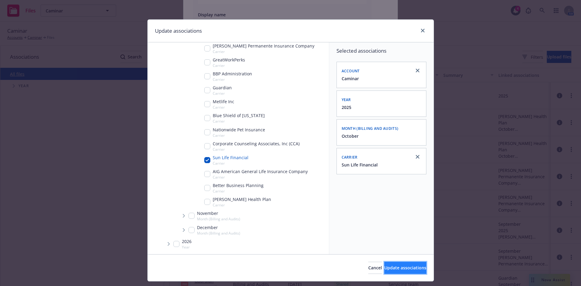
click at [384, 267] on span "Update associations" at bounding box center [405, 268] width 42 height 6
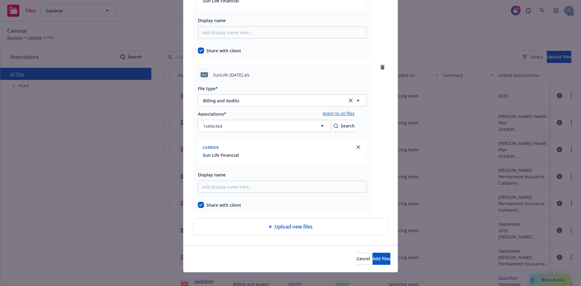
scroll to position [1383, 0]
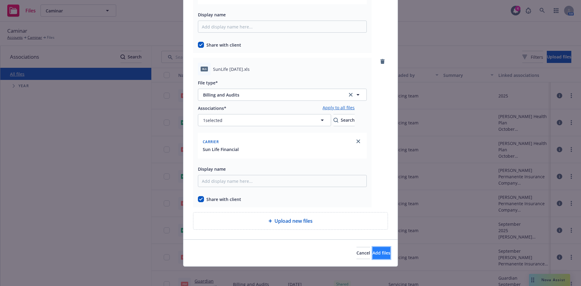
click at [372, 253] on span "Add files" at bounding box center [381, 253] width 18 height 6
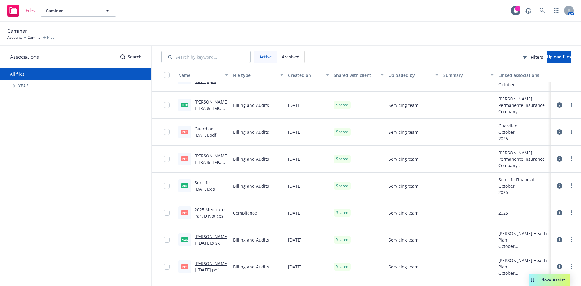
scroll to position [0, 0]
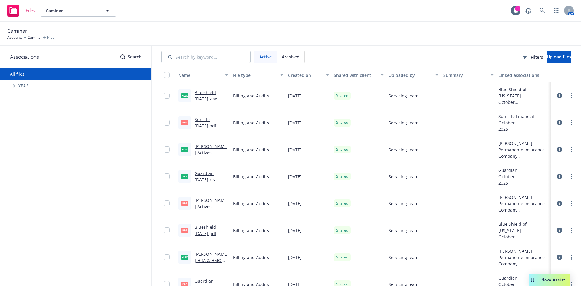
click at [435, 75] on icon "button" at bounding box center [436, 75] width 3 height 2
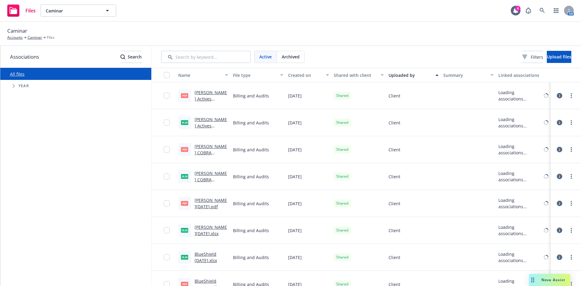
click at [435, 75] on icon "button" at bounding box center [436, 75] width 3 height 2
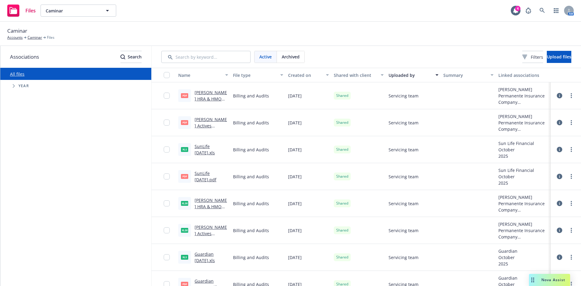
click at [295, 76] on div "Created on" at bounding box center [305, 75] width 34 height 6
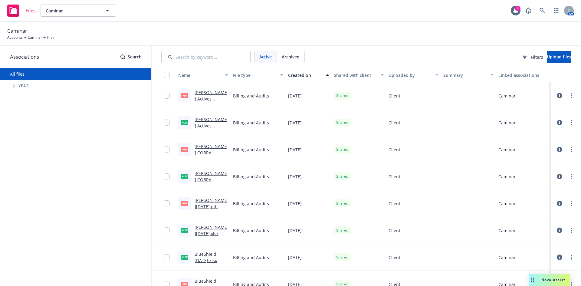
click at [295, 76] on div "Created on" at bounding box center [305, 75] width 34 height 6
